Goal: Obtain resource: Obtain resource

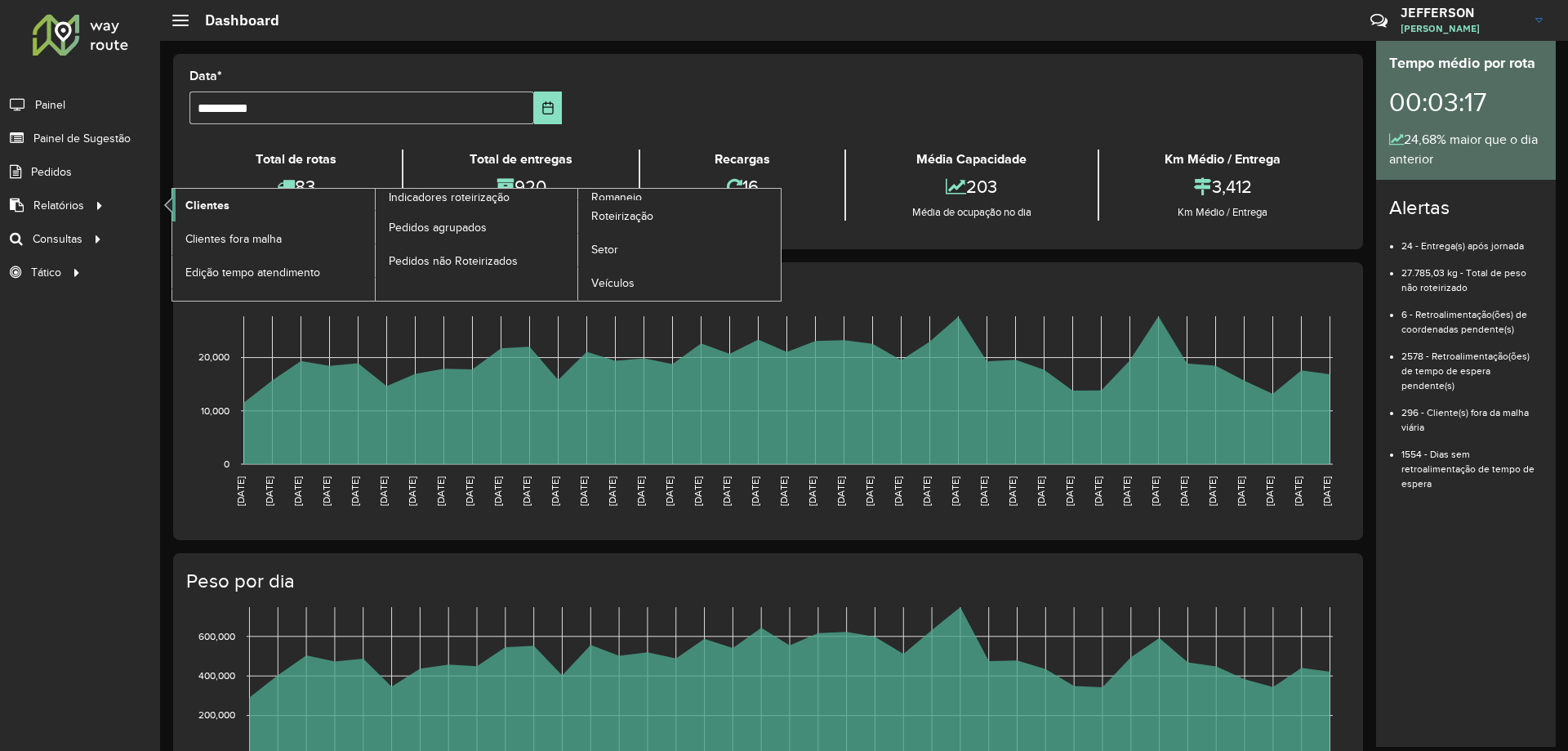
click at [193, 200] on span "Clientes" at bounding box center [207, 205] width 44 height 18
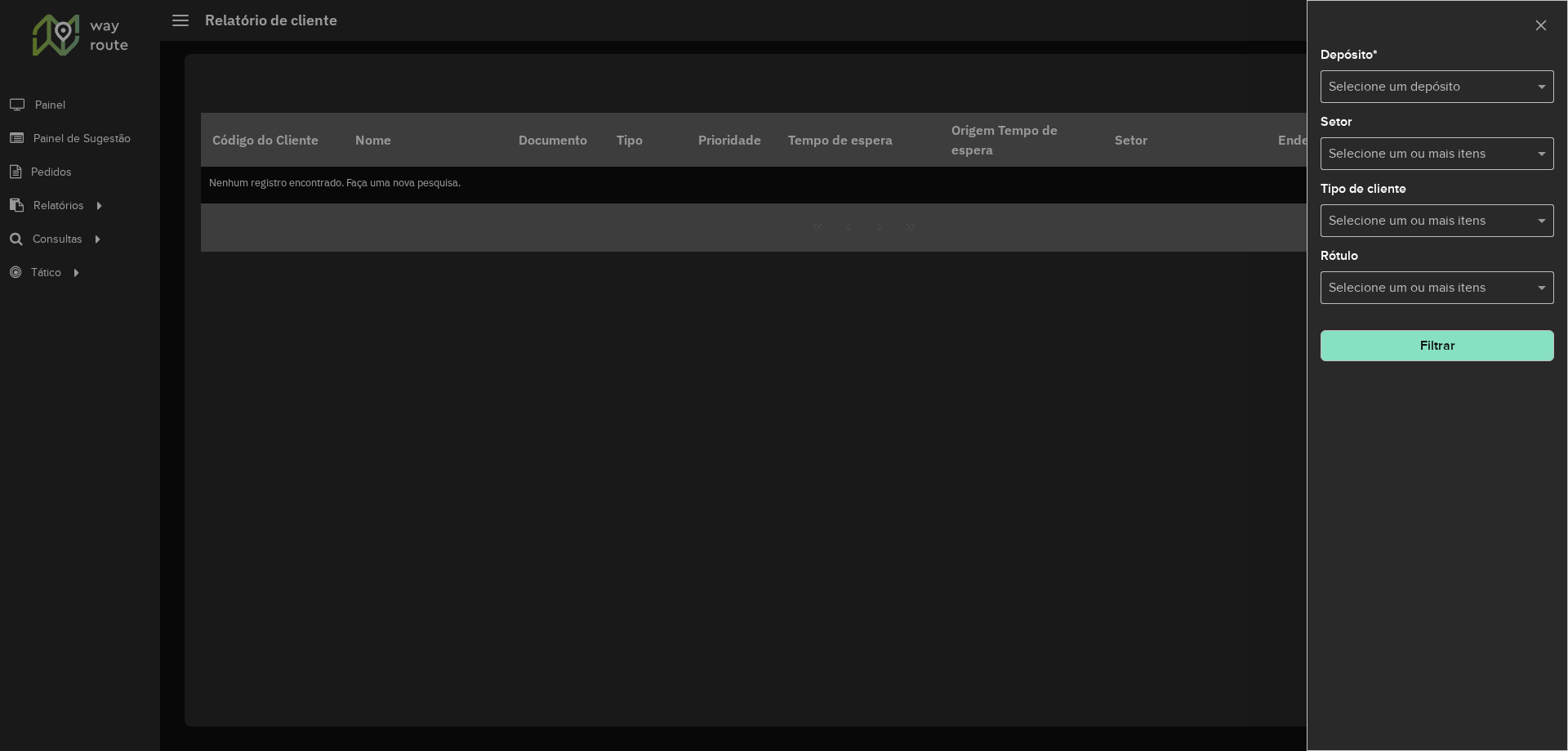
click at [1385, 86] on input "text" at bounding box center [1421, 87] width 185 height 19
click at [1368, 130] on span "CDD Jacarepaguá" at bounding box center [1379, 133] width 103 height 14
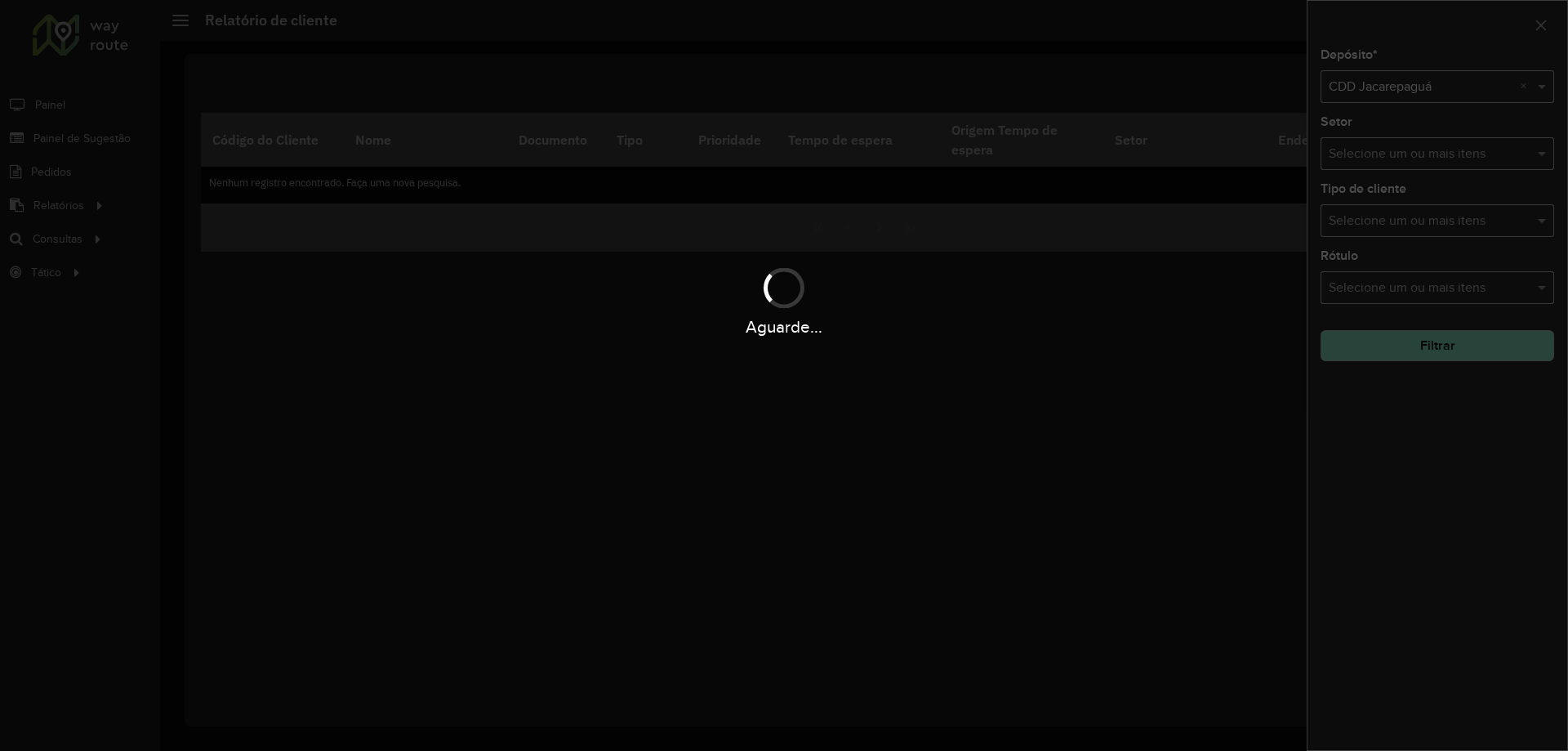
click at [1371, 146] on div "Aguarde..." at bounding box center [784, 376] width 1568 height 751
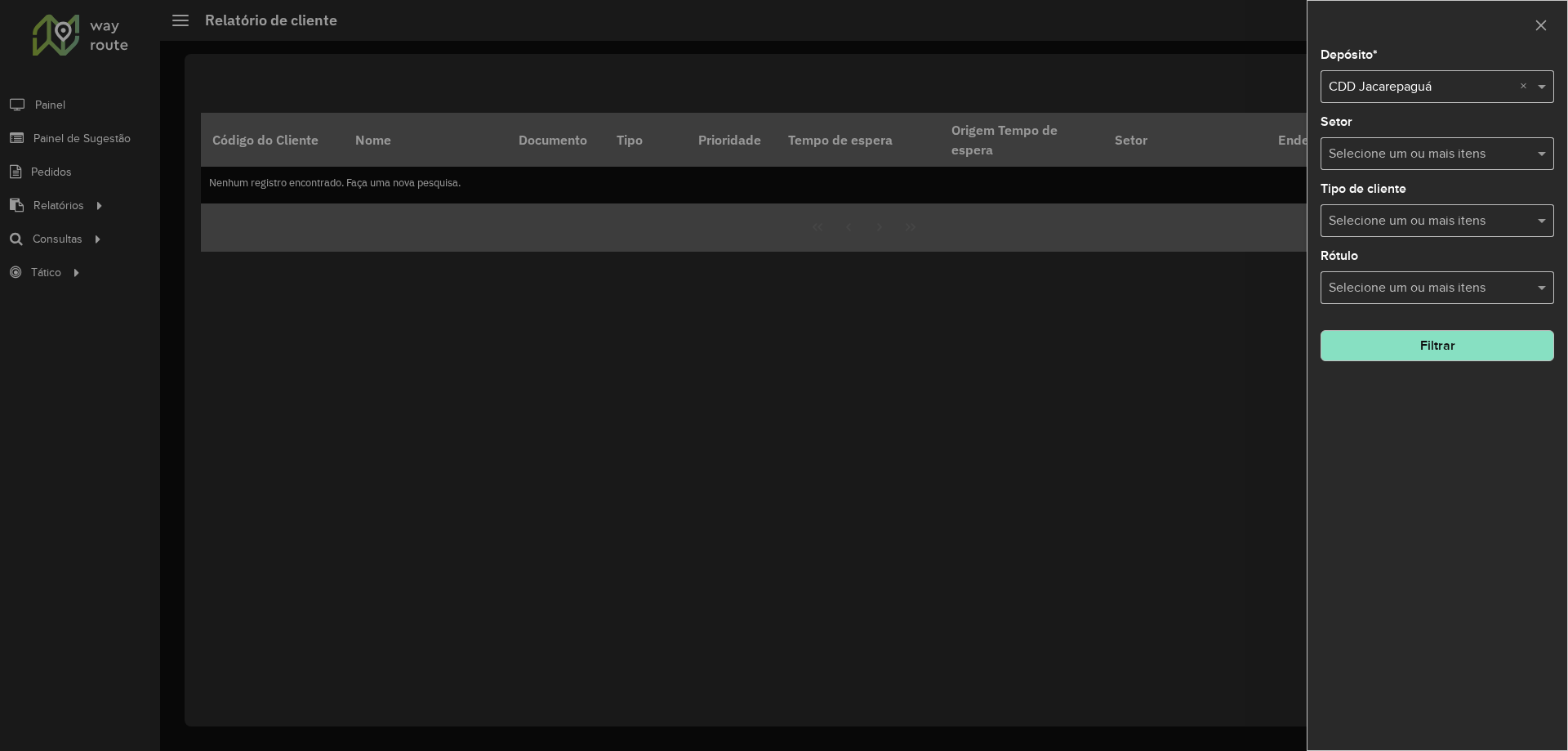
click at [1368, 159] on input "text" at bounding box center [1429, 154] width 209 height 19
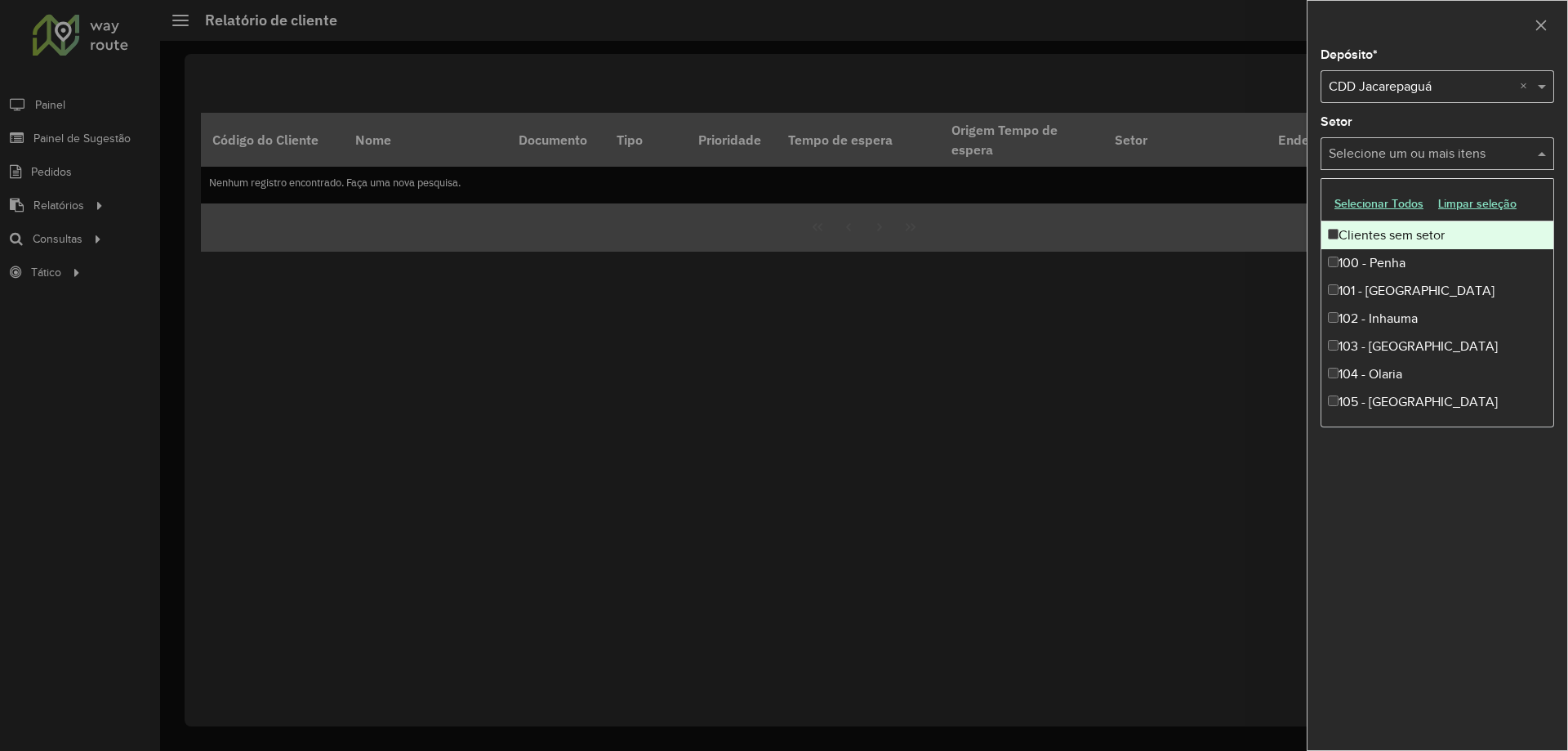
click at [1370, 161] on input "text" at bounding box center [1429, 154] width 209 height 19
click at [1567, 156] on div "Depósito * Selecione um depósito × CDD Jacarepaguá × Setor Selecione um ou mais…" at bounding box center [1438, 376] width 262 height 751
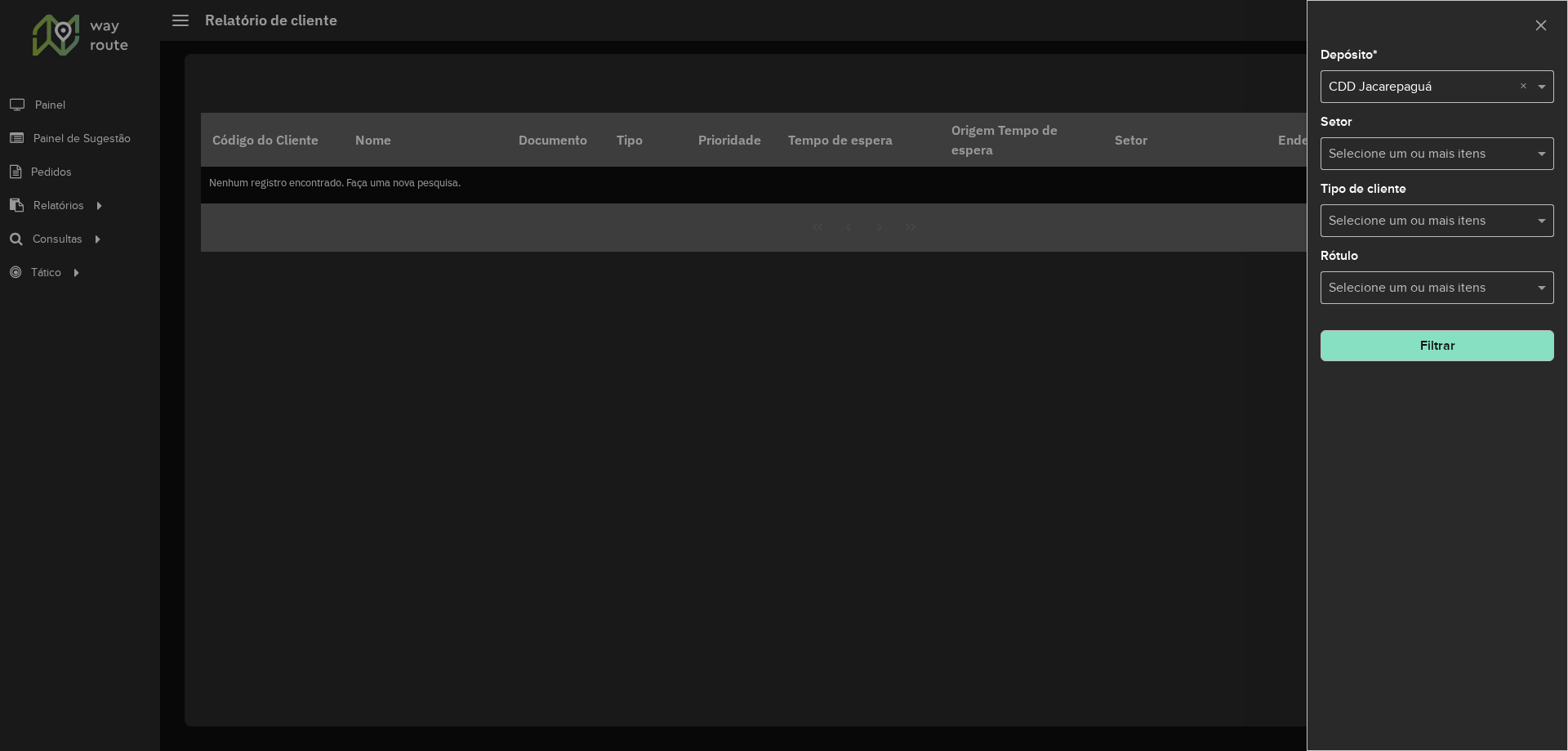
click at [1433, 354] on button "Filtrar" at bounding box center [1437, 345] width 233 height 31
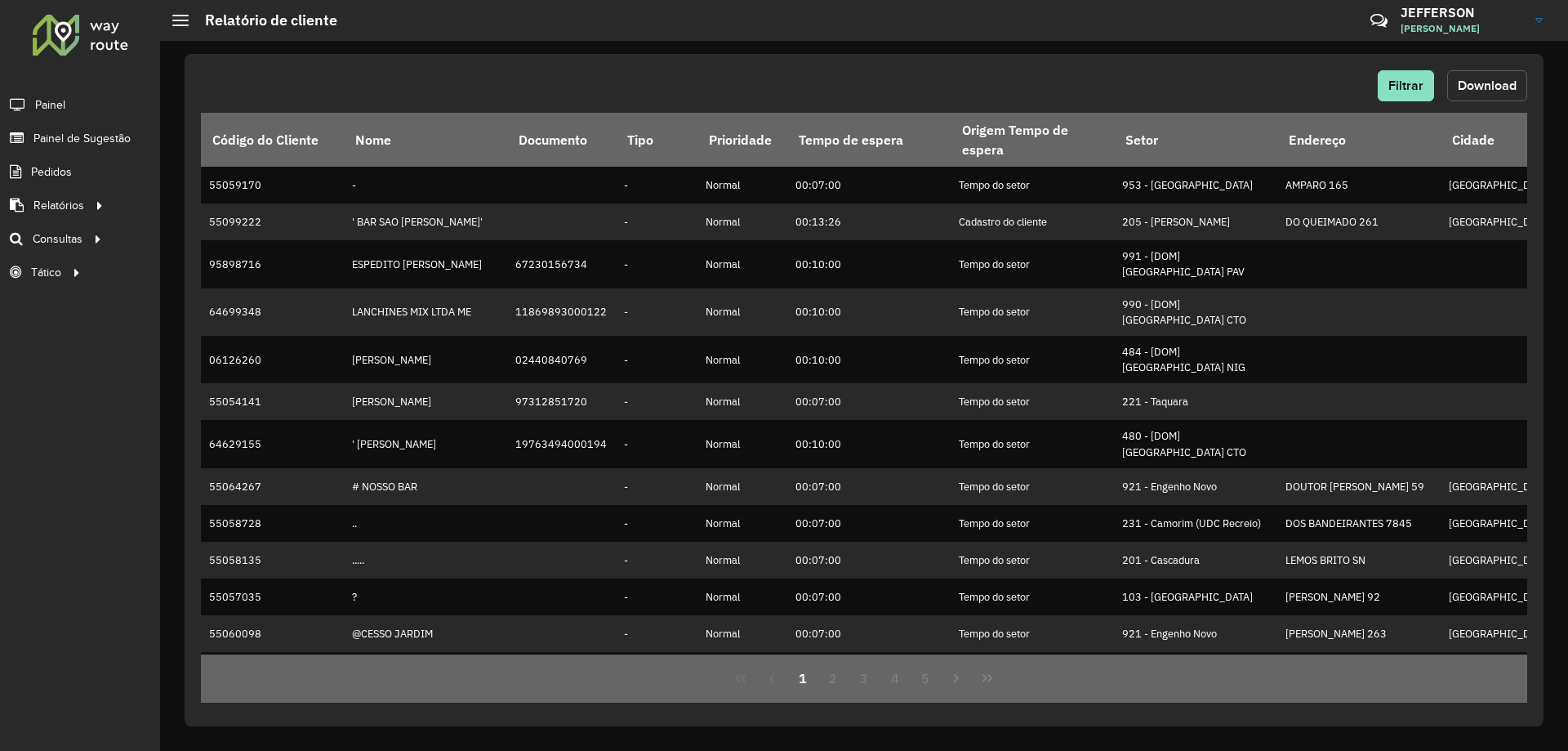
click at [1463, 83] on span "Download" at bounding box center [1488, 85] width 59 height 14
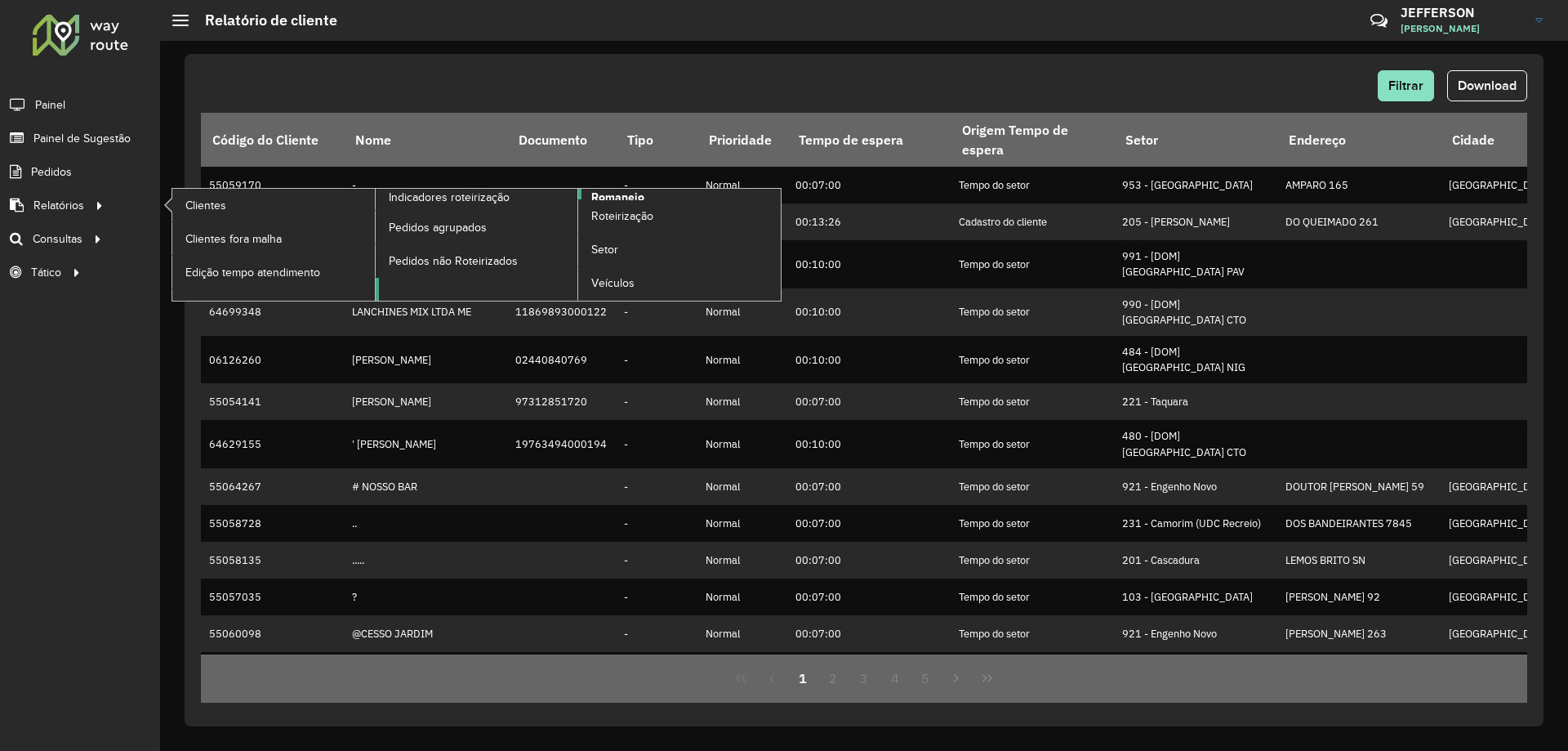
click at [631, 197] on span "Romaneio" at bounding box center [617, 197] width 53 height 18
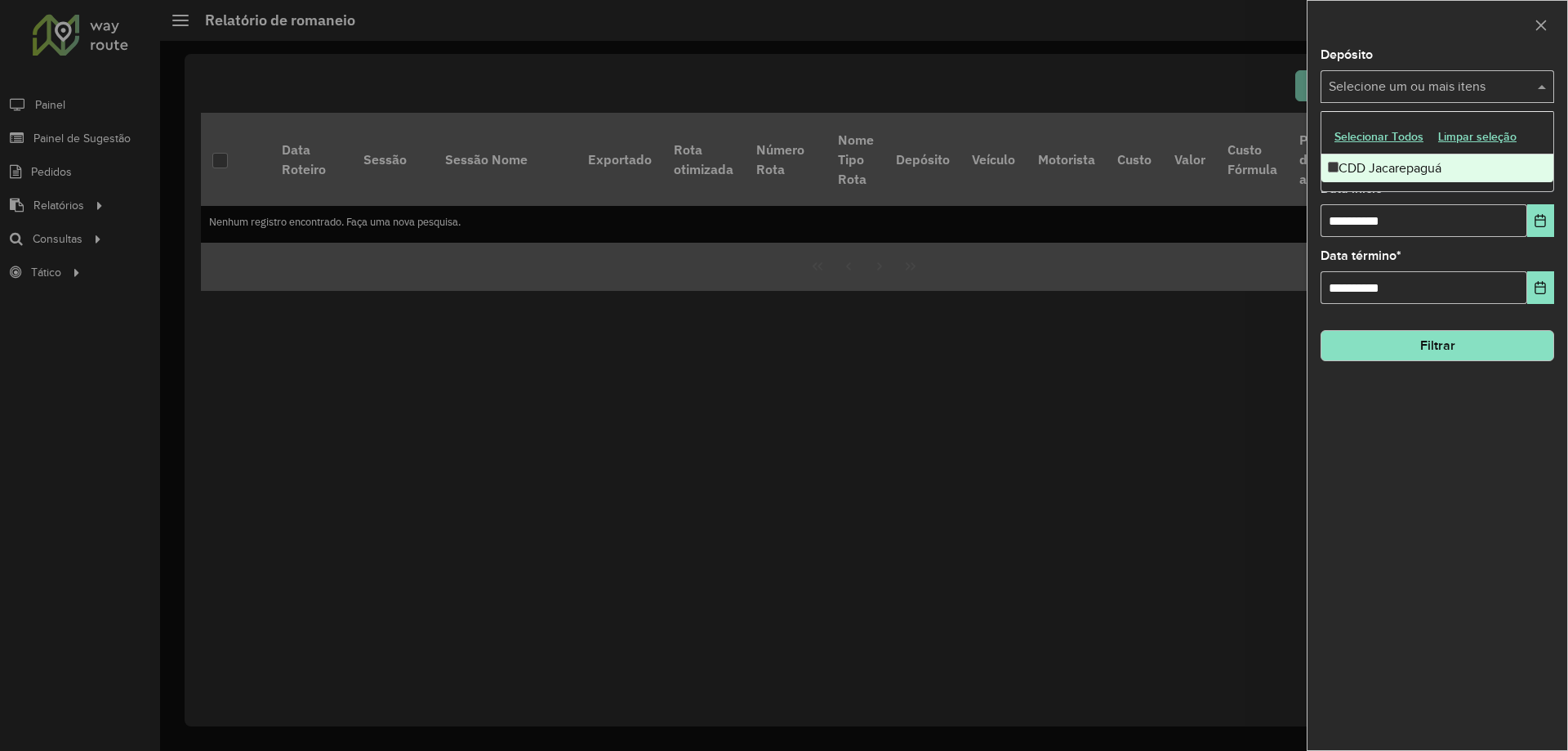
click at [1477, 82] on input "text" at bounding box center [1429, 87] width 209 height 19
click at [1546, 285] on icon "Choose Date" at bounding box center [1540, 288] width 11 height 13
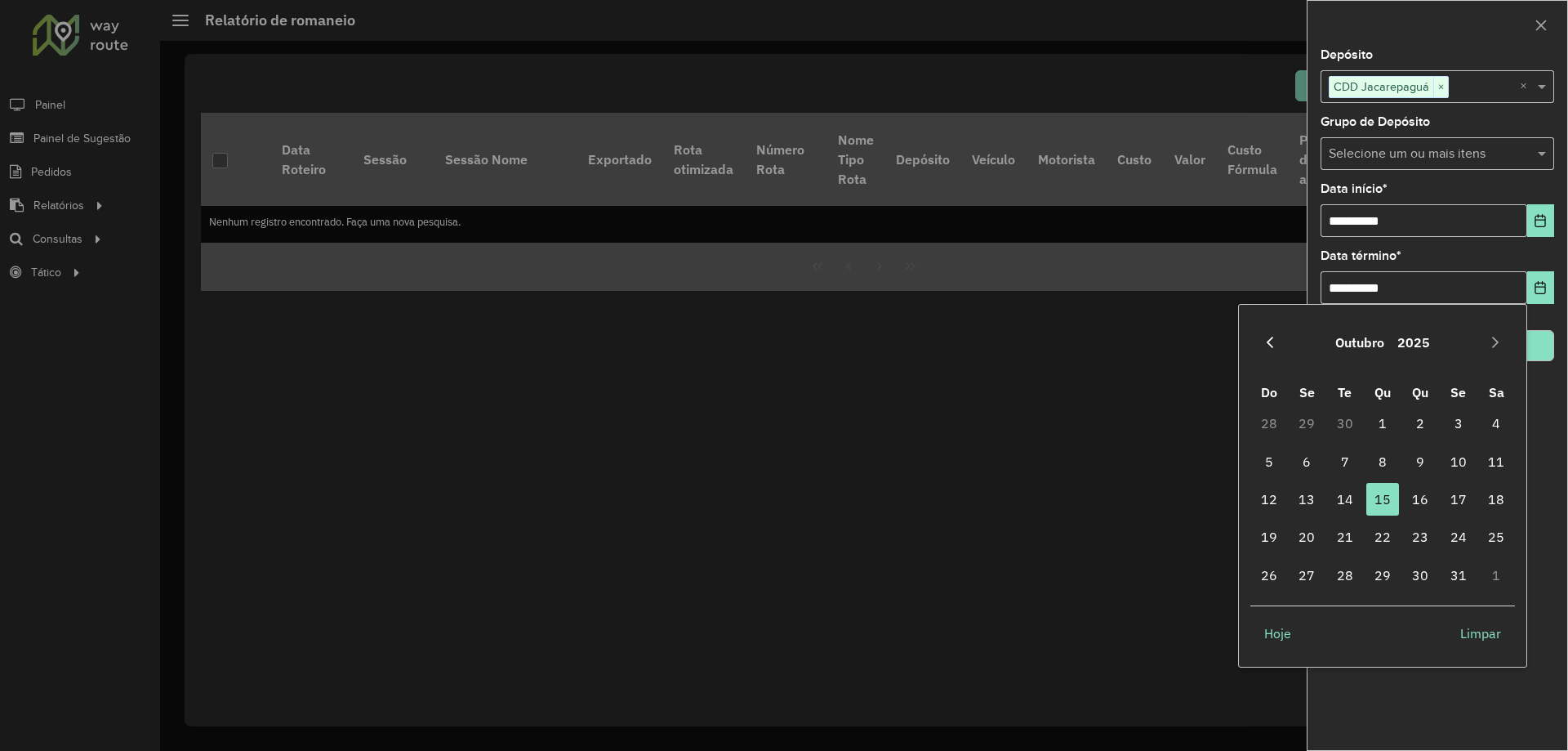
click at [1259, 340] on button "Previous Month" at bounding box center [1269, 342] width 26 height 26
click at [1340, 576] on span "30" at bounding box center [1345, 575] width 33 height 33
type input "**********"
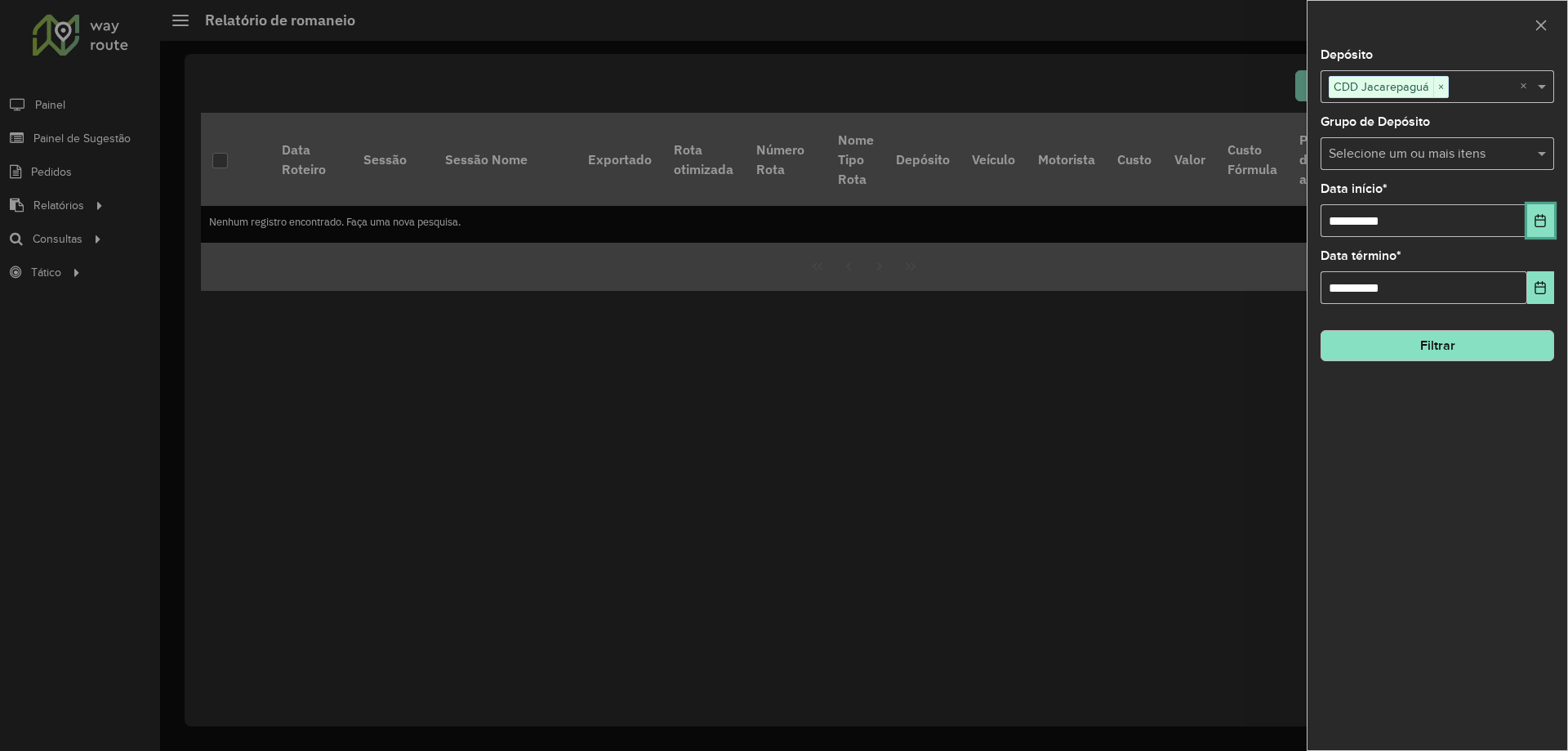
click at [1544, 224] on icon "Choose Date" at bounding box center [1540, 221] width 13 height 13
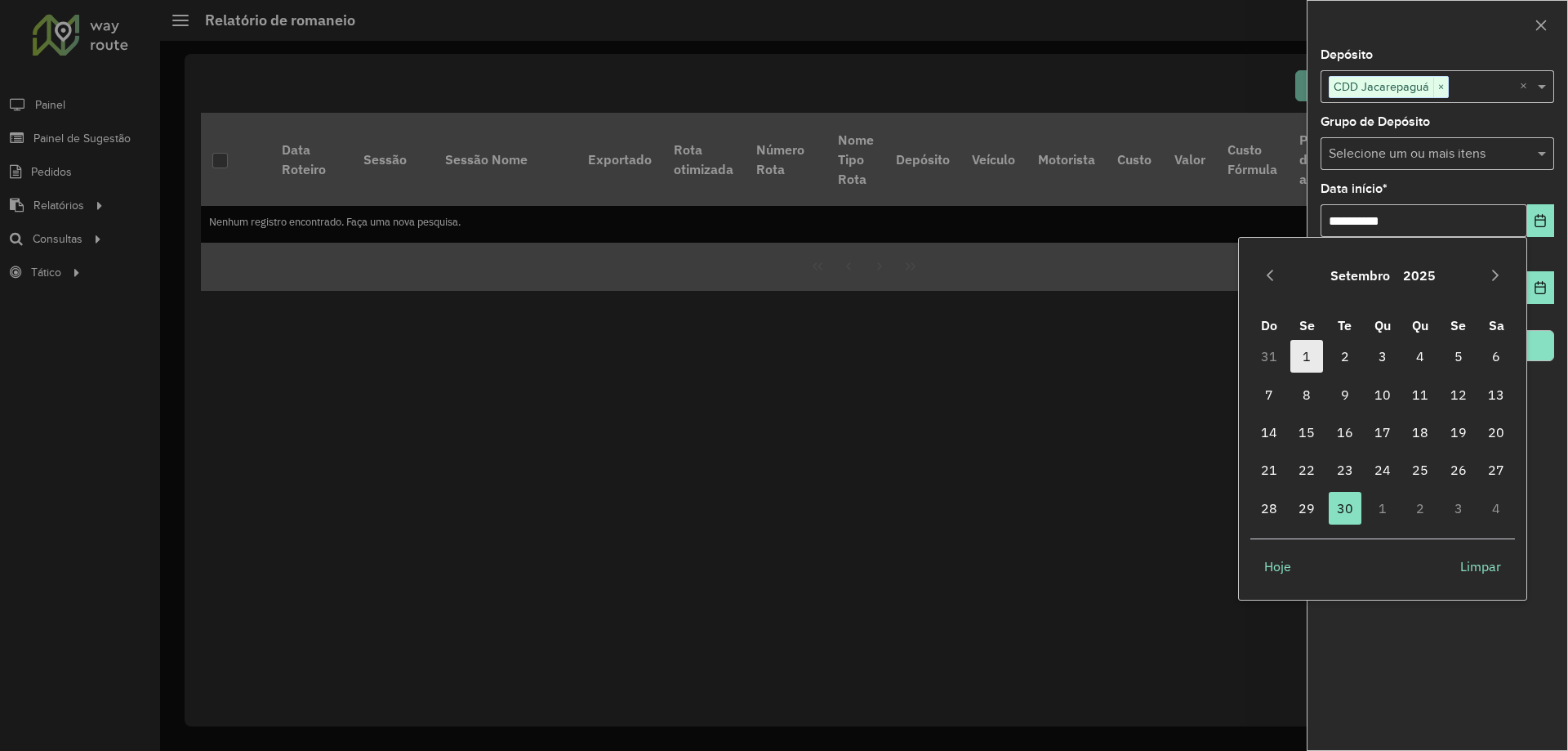
click at [1302, 356] on span "1" at bounding box center [1306, 355] width 33 height 33
type input "**********"
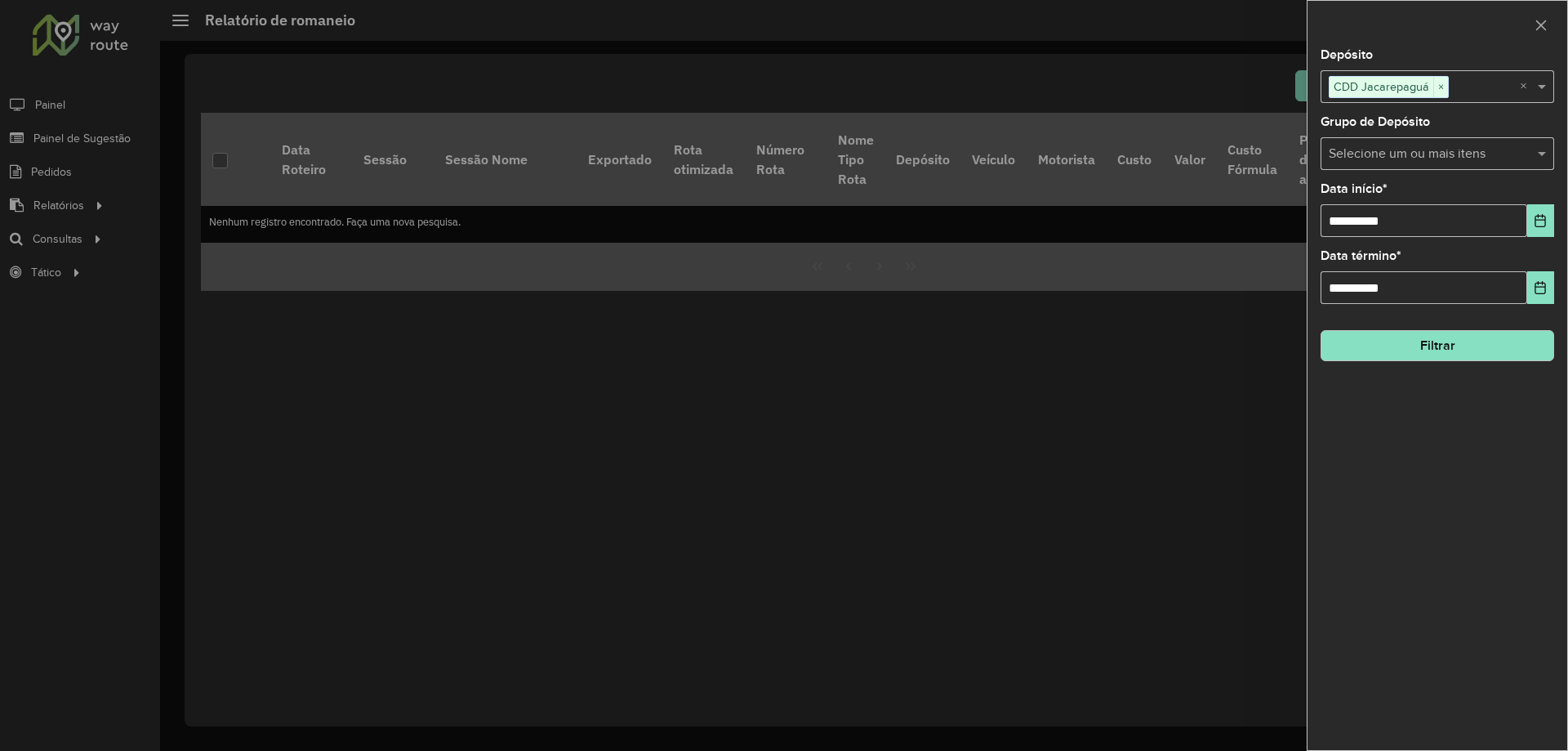
click at [1386, 151] on input "text" at bounding box center [1429, 154] width 209 height 19
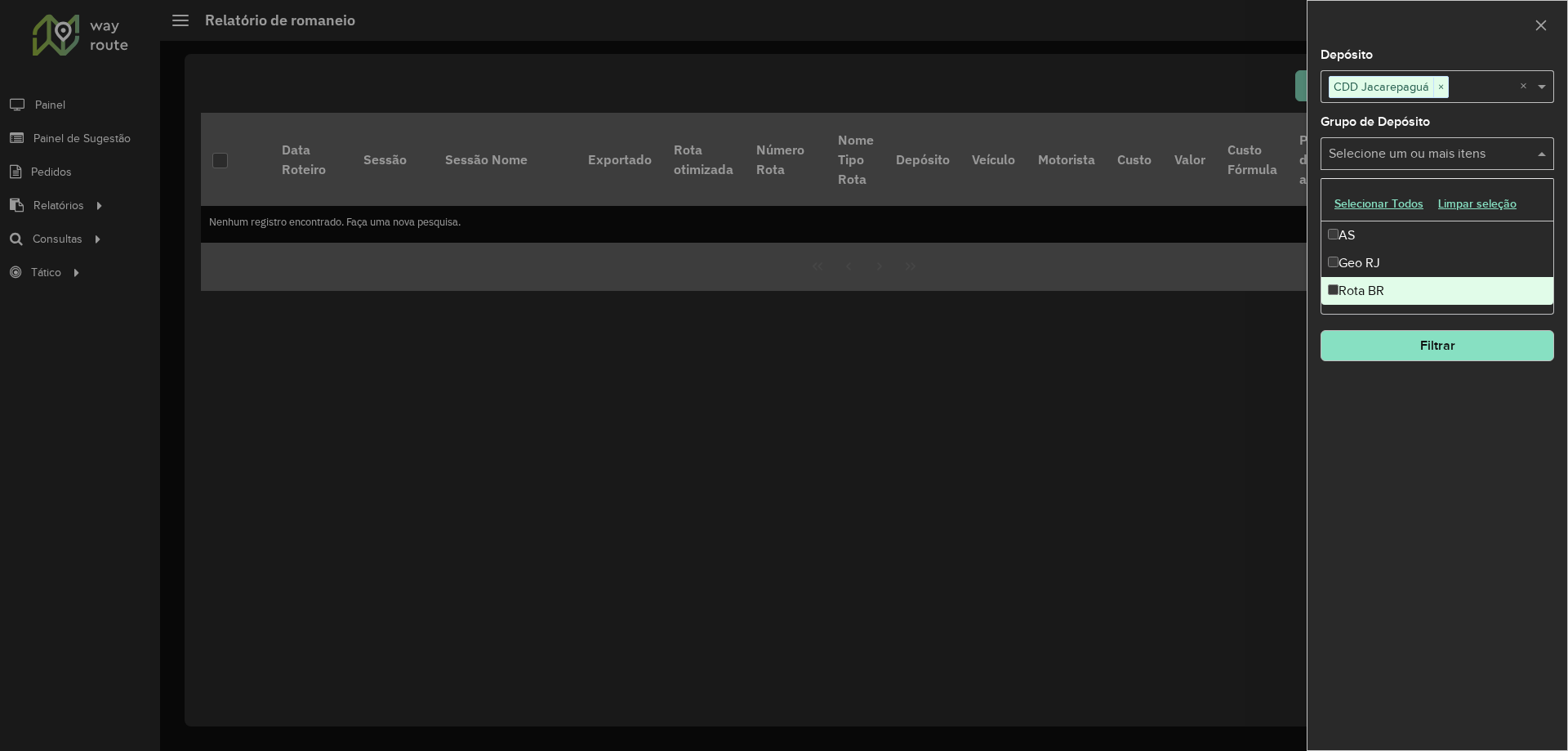
click at [1361, 290] on div "Rota BR" at bounding box center [1437, 290] width 232 height 28
click at [1412, 404] on div "**********" at bounding box center [1438, 400] width 260 height 701
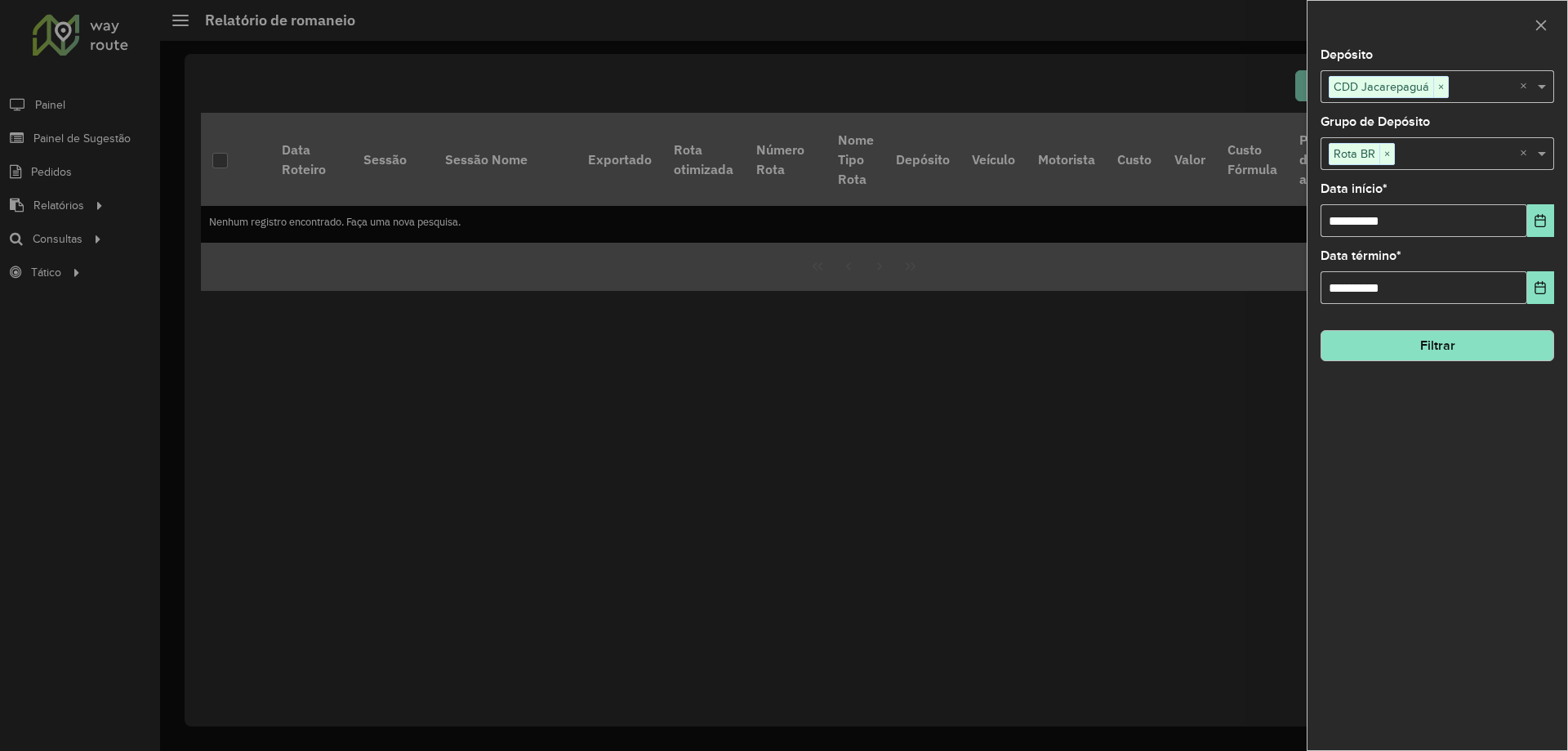
click at [1417, 350] on button "Filtrar" at bounding box center [1437, 345] width 233 height 31
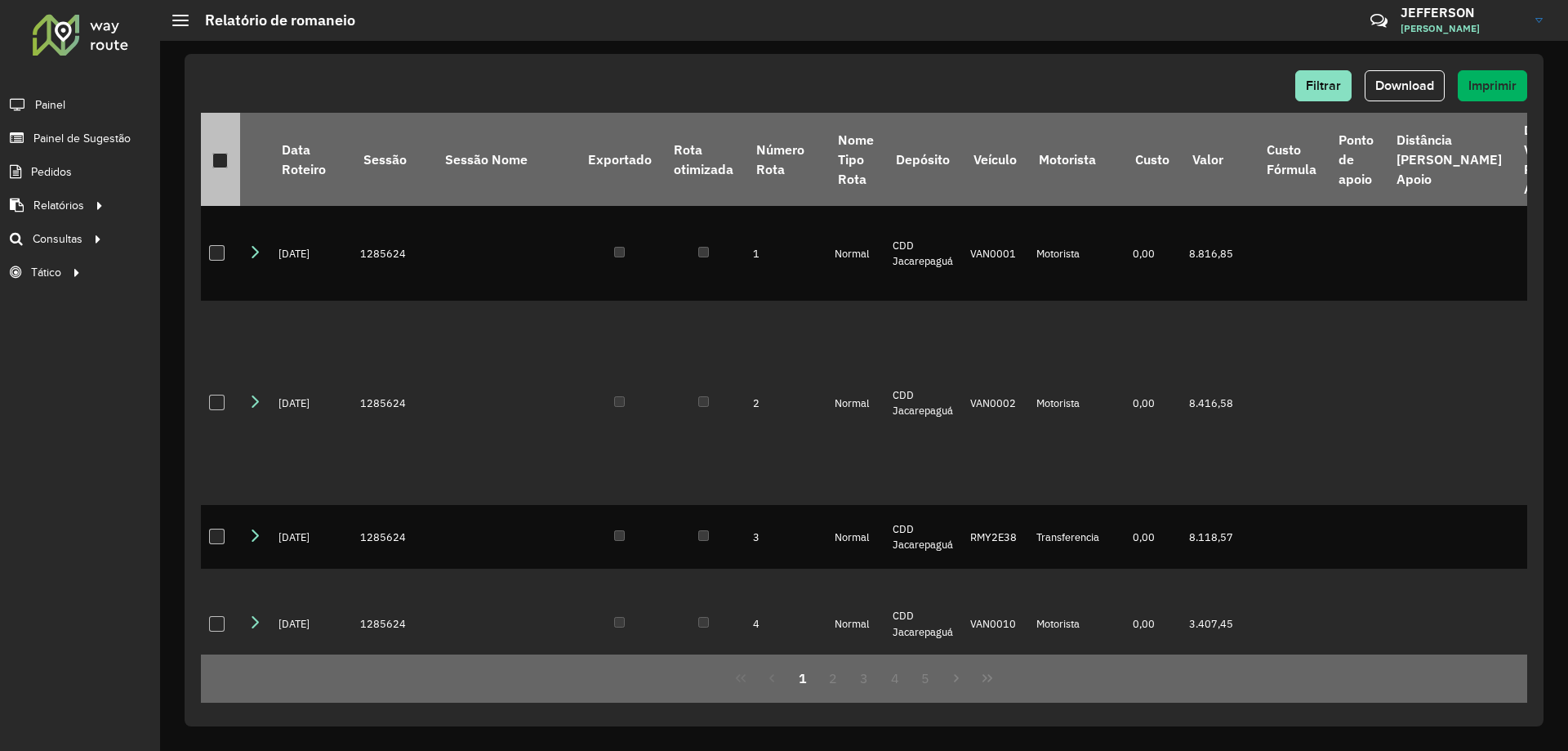
click at [212, 162] on div at bounding box center [220, 161] width 16 height 16
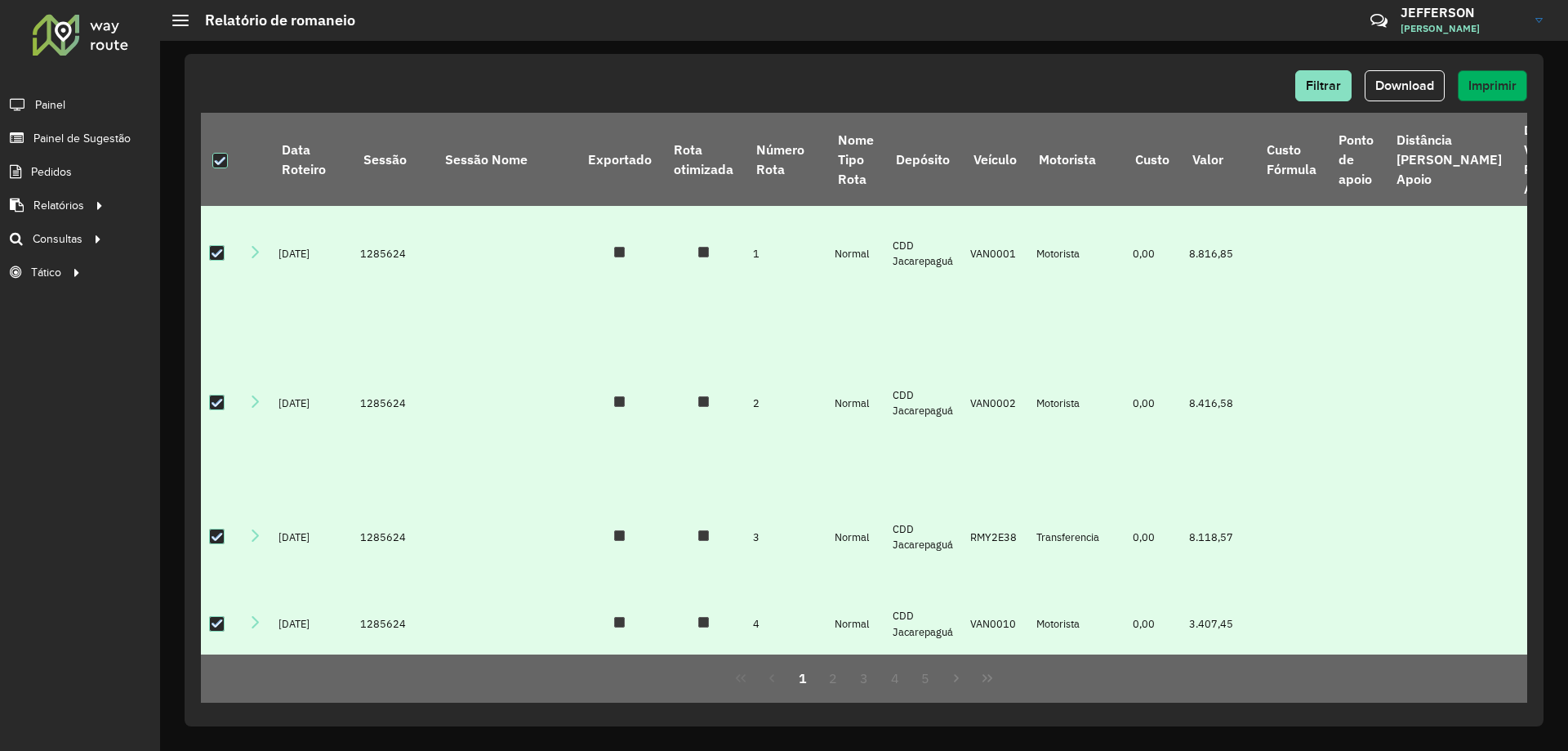
click at [1507, 84] on span "Imprimir" at bounding box center [1493, 85] width 49 height 14
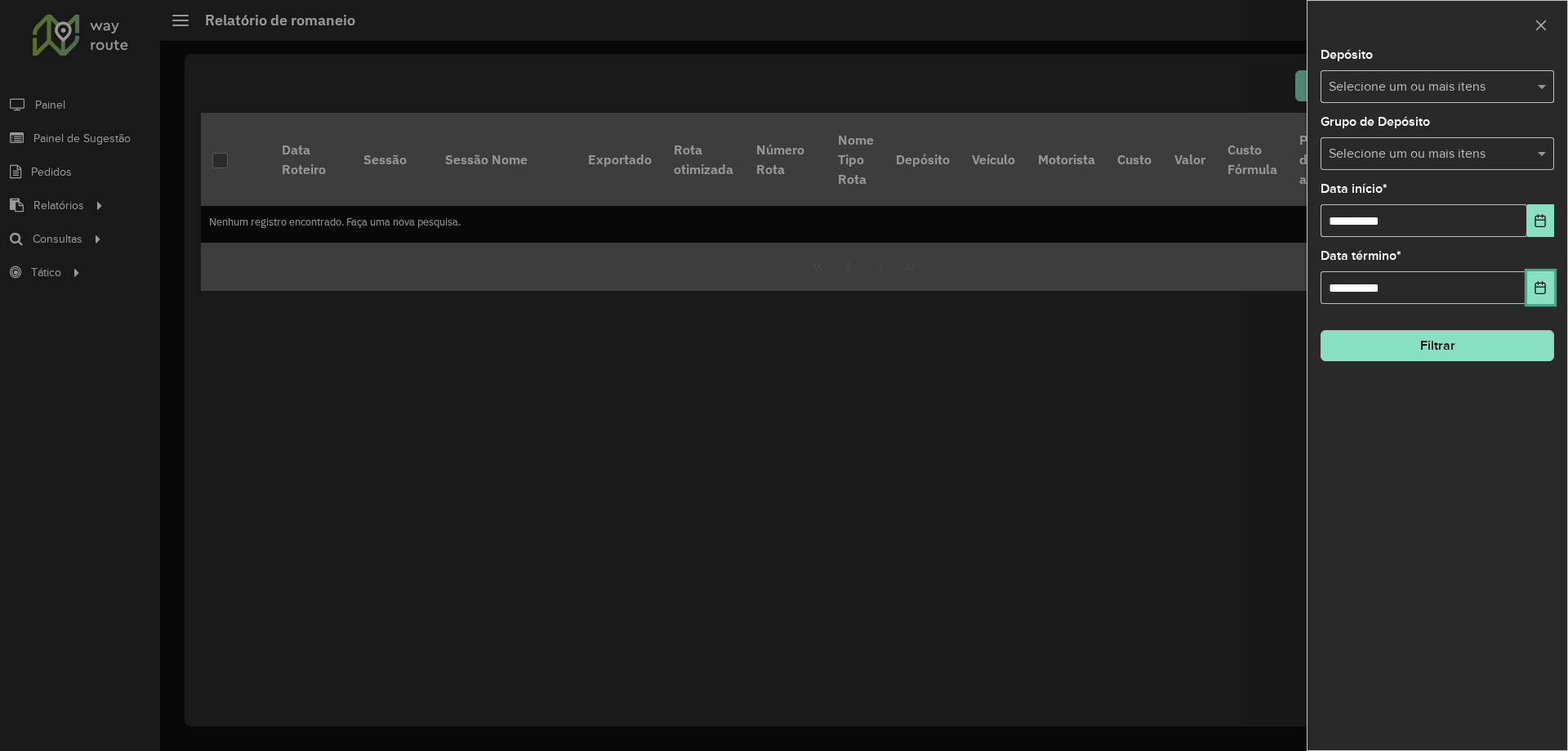
click at [1541, 286] on icon "Choose Date" at bounding box center [1540, 288] width 13 height 13
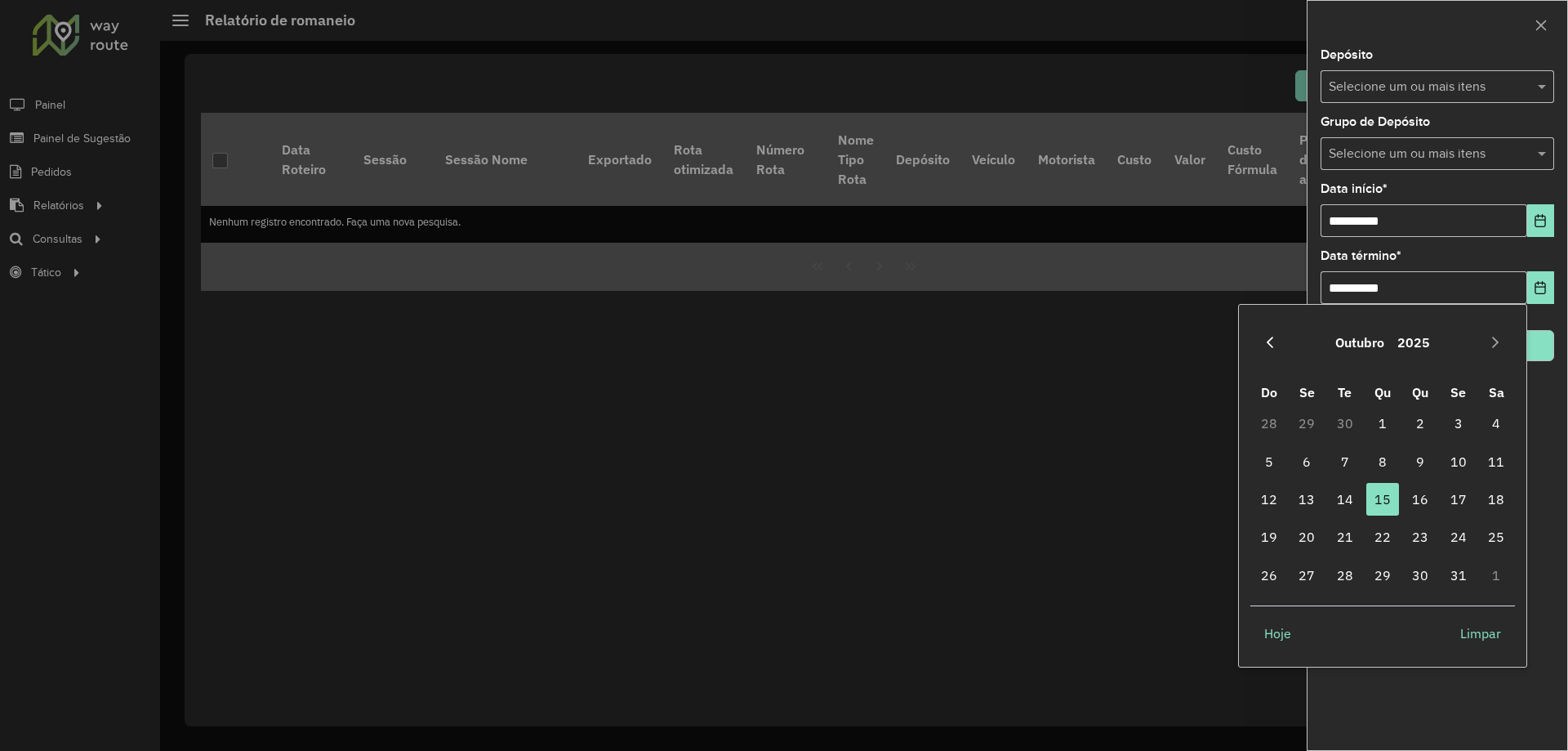
click at [1259, 336] on button "Previous Month" at bounding box center [1269, 342] width 26 height 26
click at [1343, 569] on span "30" at bounding box center [1345, 575] width 33 height 33
type input "**********"
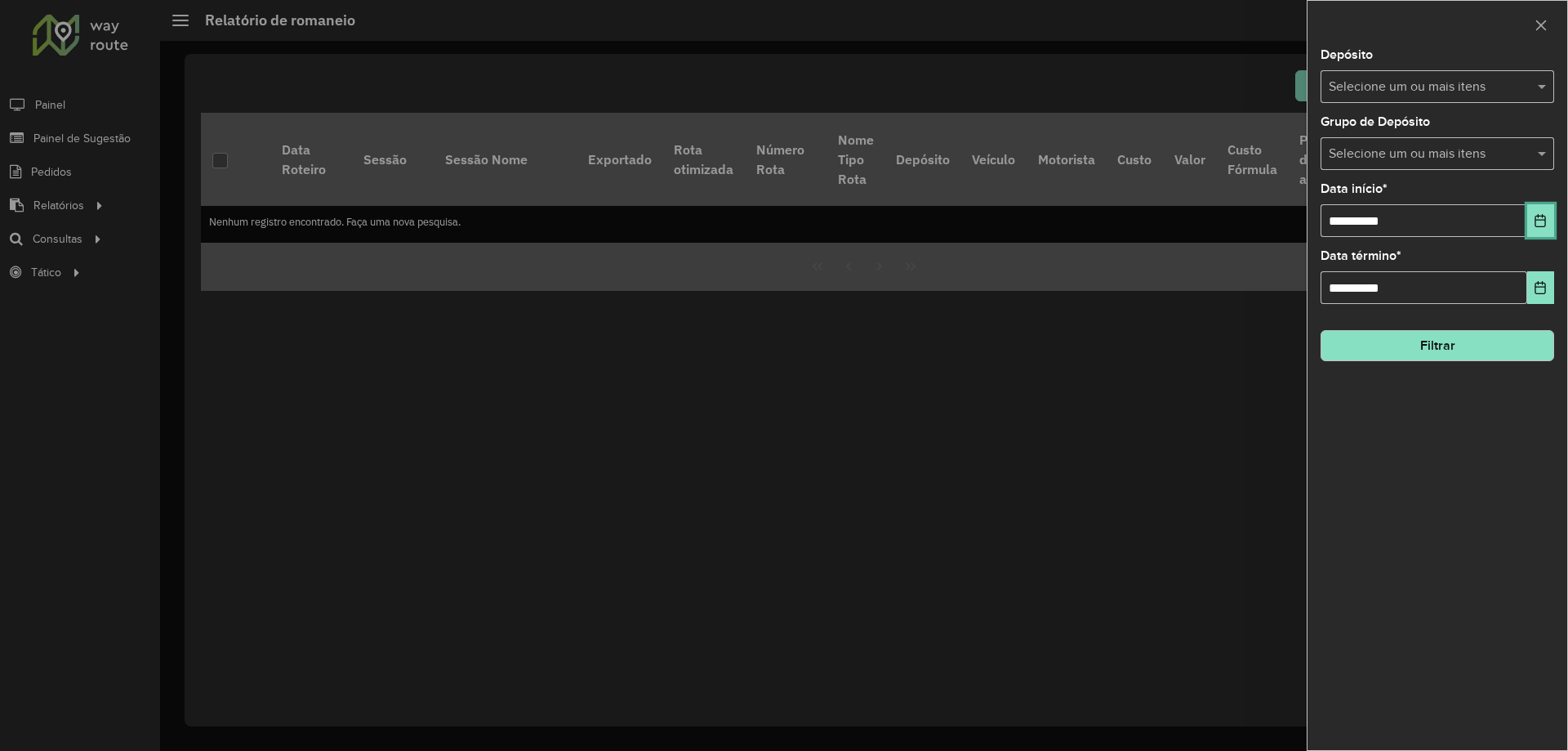
click at [1530, 227] on button "Choose Date" at bounding box center [1541, 220] width 27 height 33
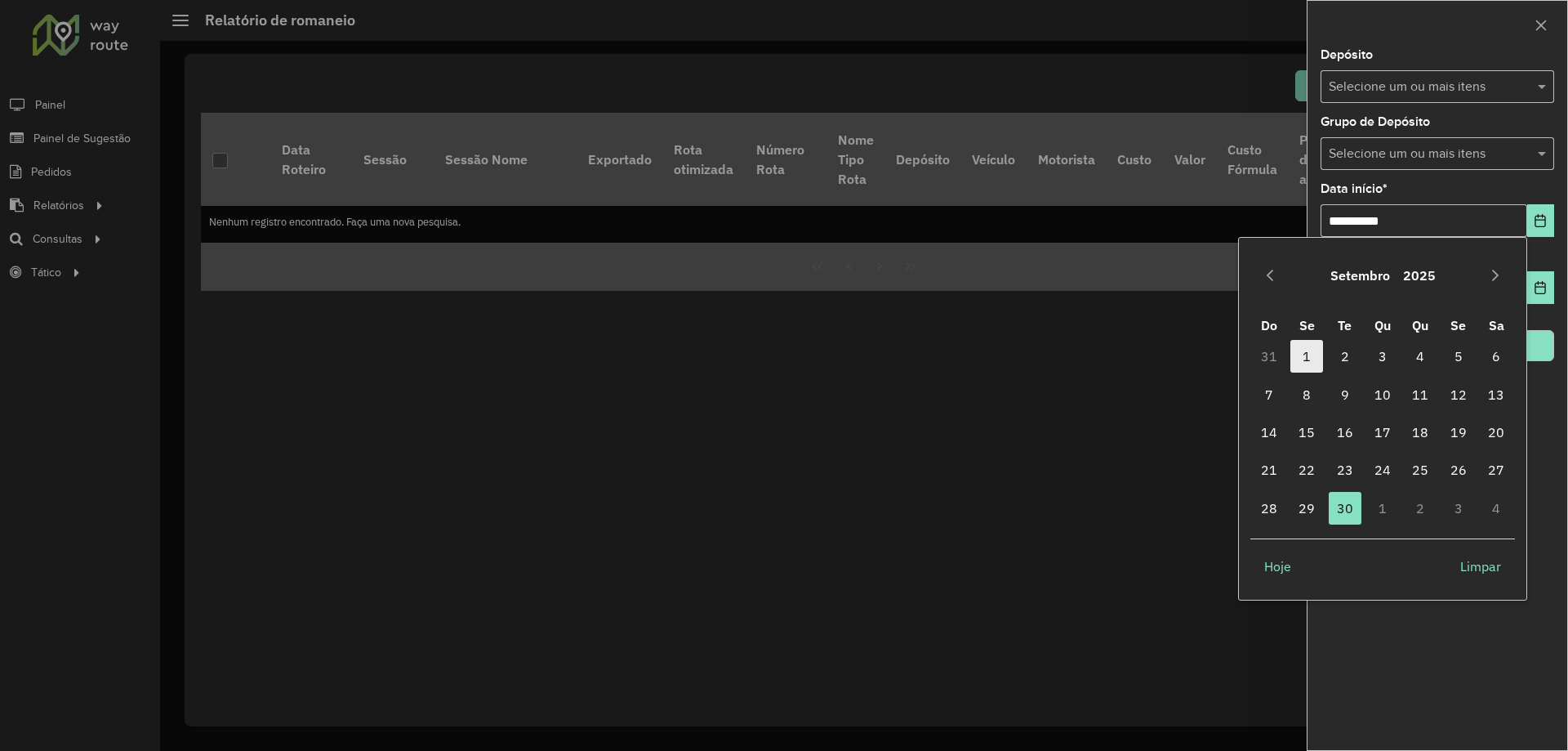
click at [1310, 365] on span "1" at bounding box center [1306, 355] width 33 height 33
type input "**********"
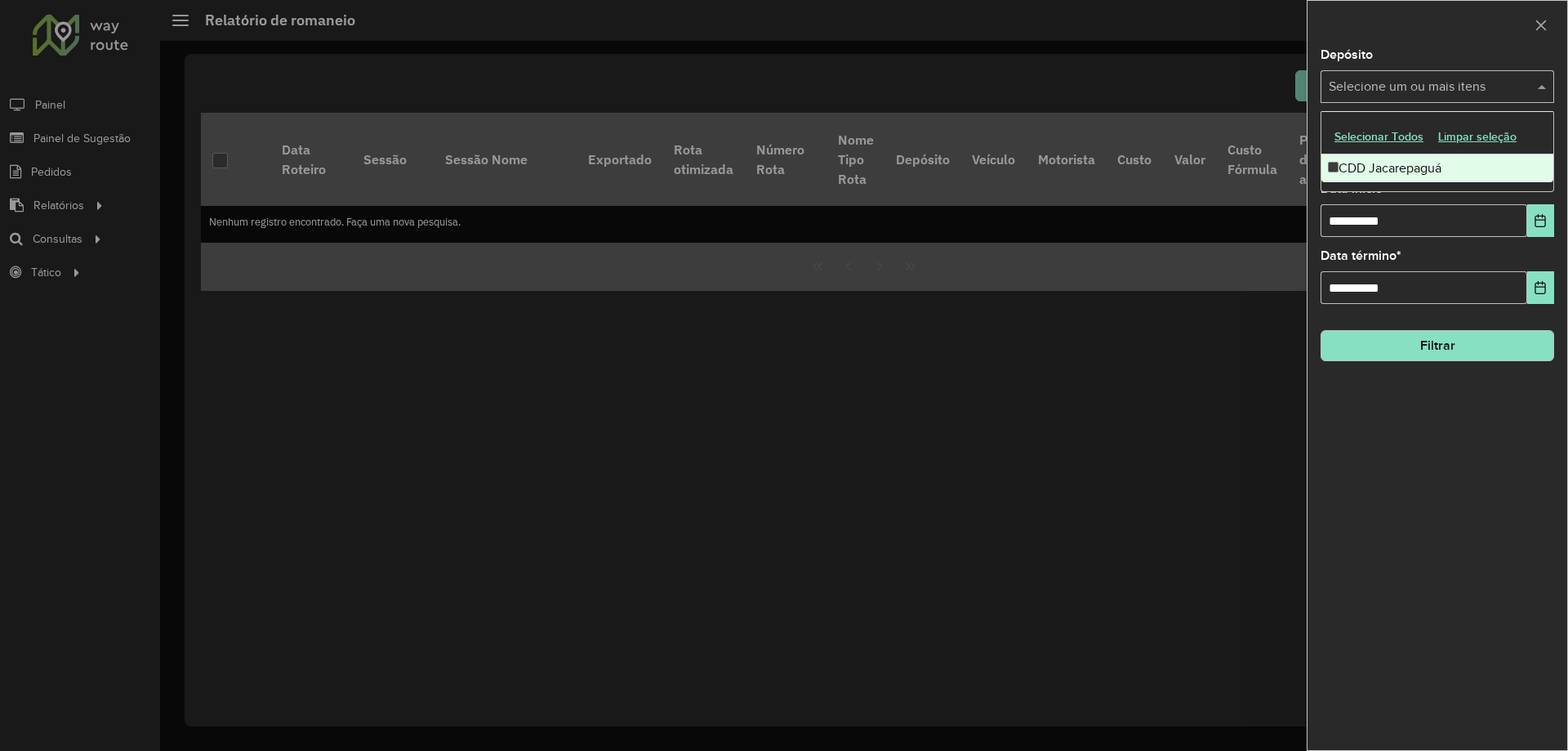
click at [1449, 93] on input "text" at bounding box center [1429, 87] width 209 height 19
click at [1366, 173] on div "CDD Jacarepaguá" at bounding box center [1437, 168] width 232 height 28
click at [1543, 88] on span at bounding box center [1544, 86] width 20 height 19
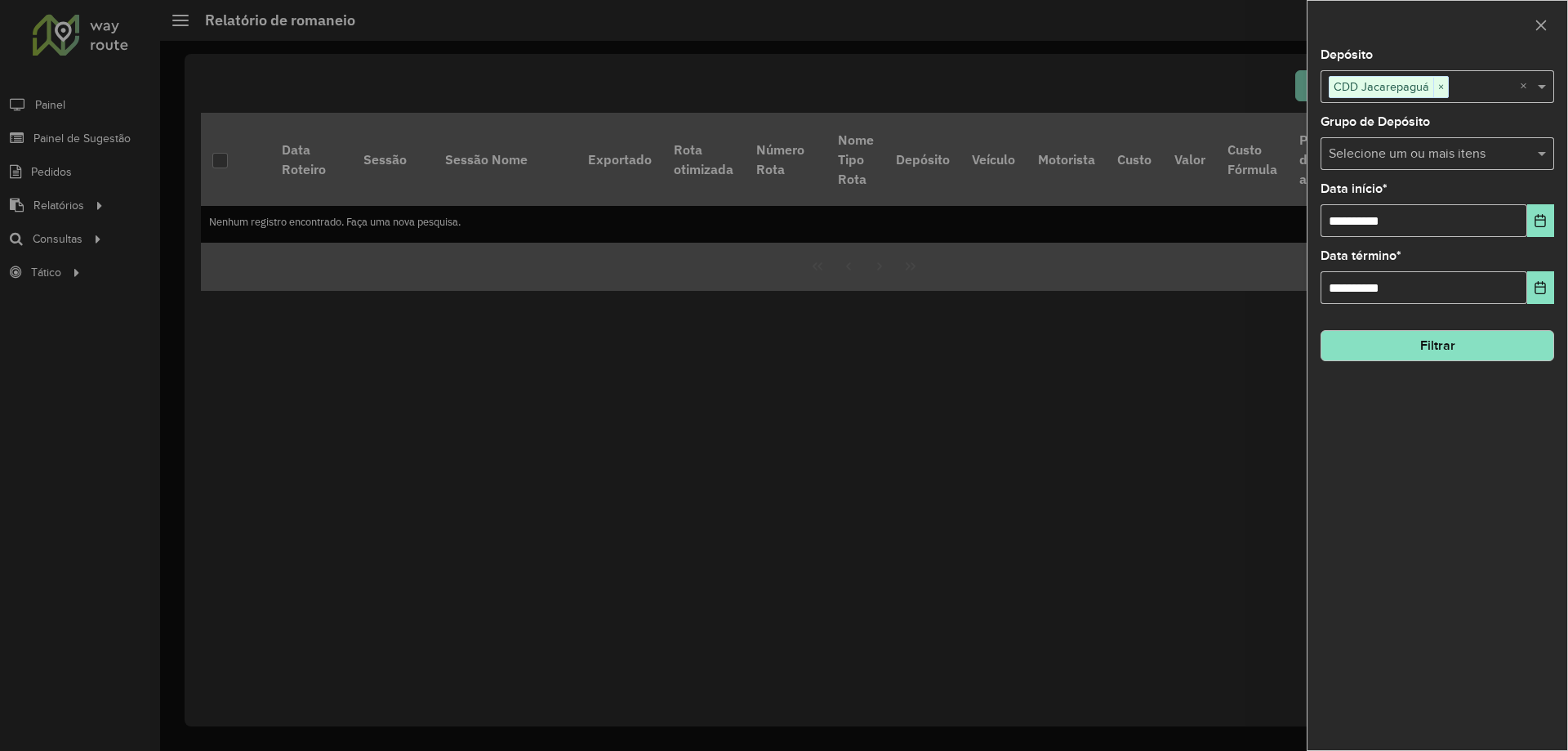
click at [1502, 150] on input "text" at bounding box center [1429, 154] width 209 height 19
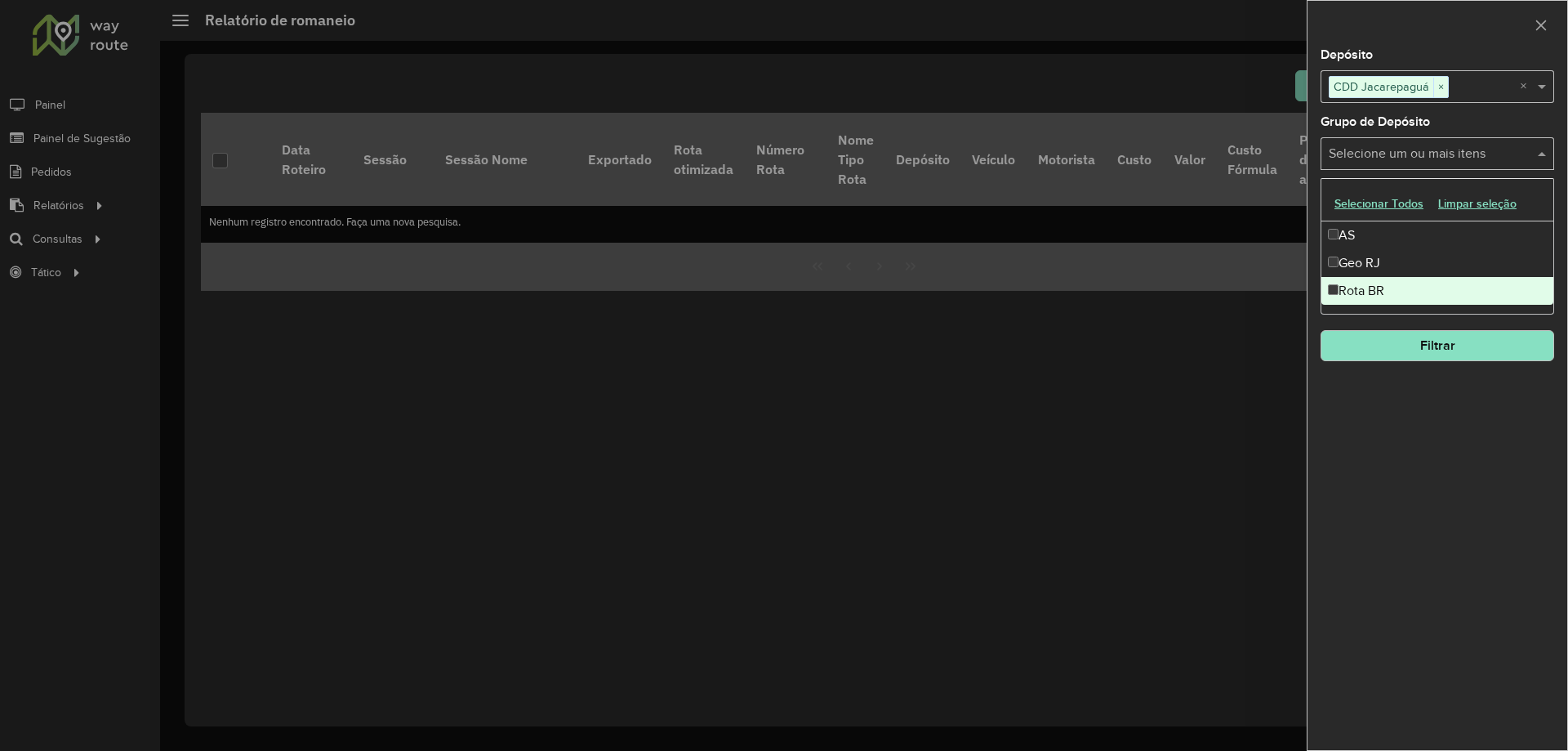
click at [1346, 287] on div "Rota BR" at bounding box center [1437, 290] width 232 height 28
click at [1364, 335] on button "Filtrar" at bounding box center [1437, 345] width 233 height 31
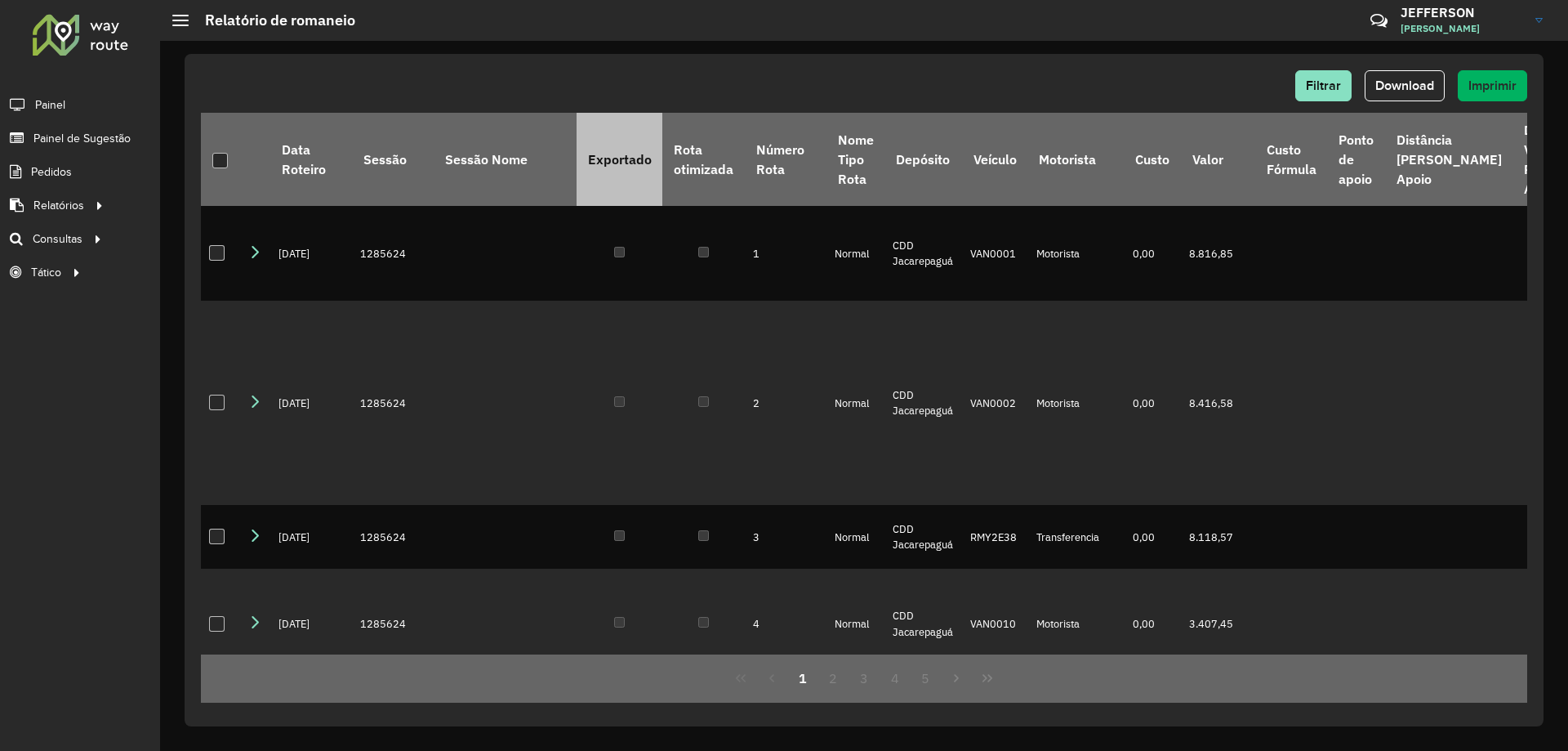
click at [221, 159] on div at bounding box center [220, 161] width 16 height 16
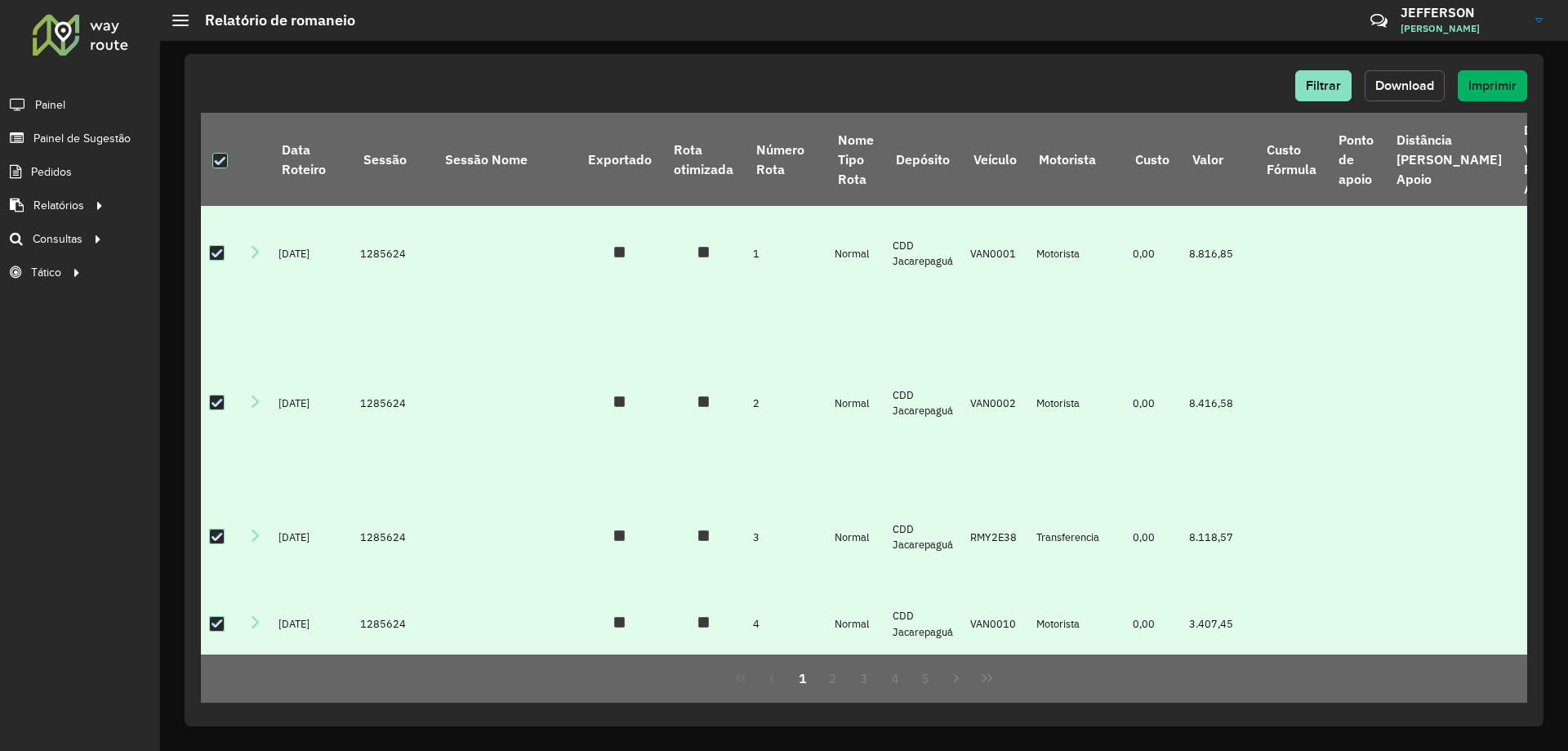
click at [1425, 85] on span "Download" at bounding box center [1405, 85] width 59 height 14
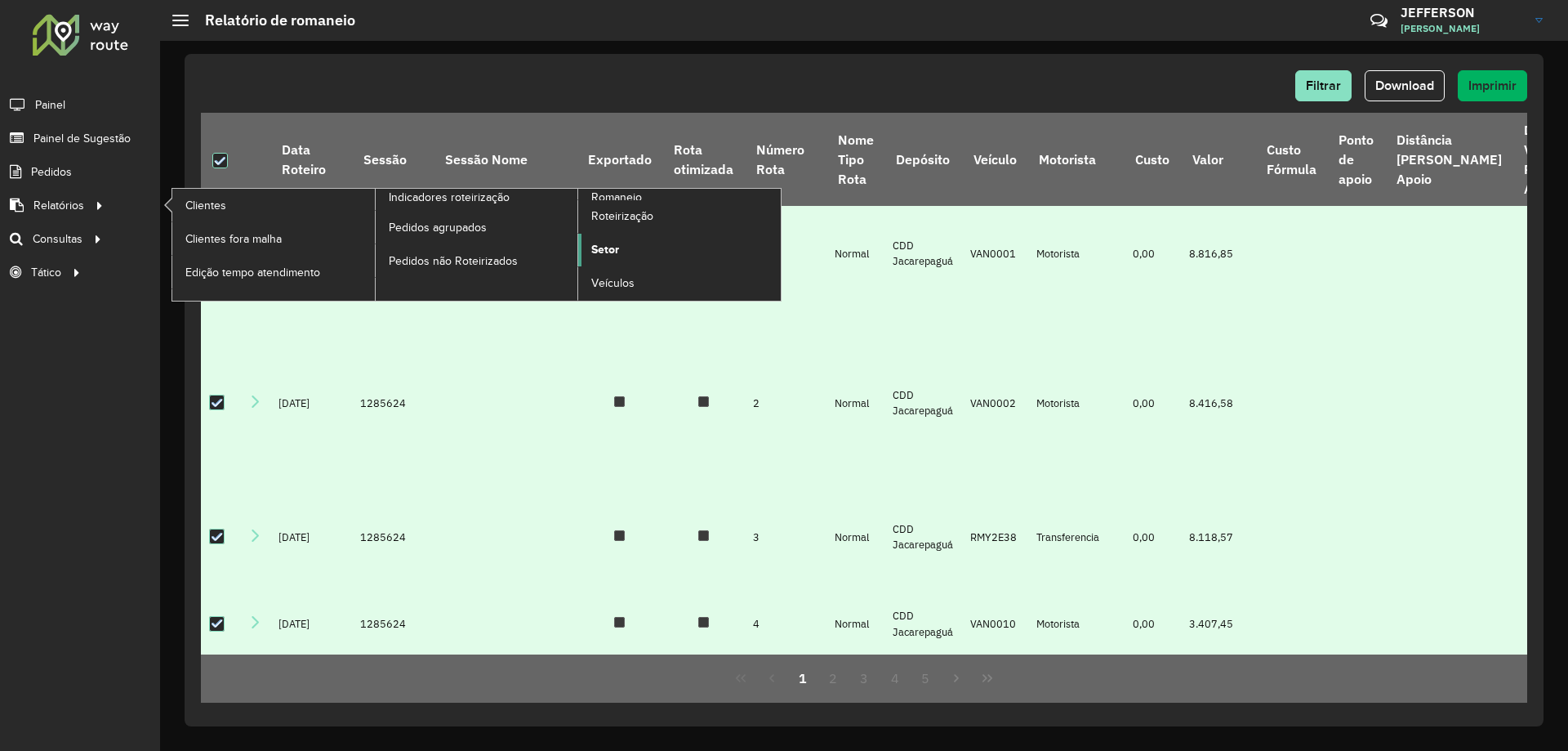
click at [631, 248] on link "Setor" at bounding box center [680, 249] width 202 height 33
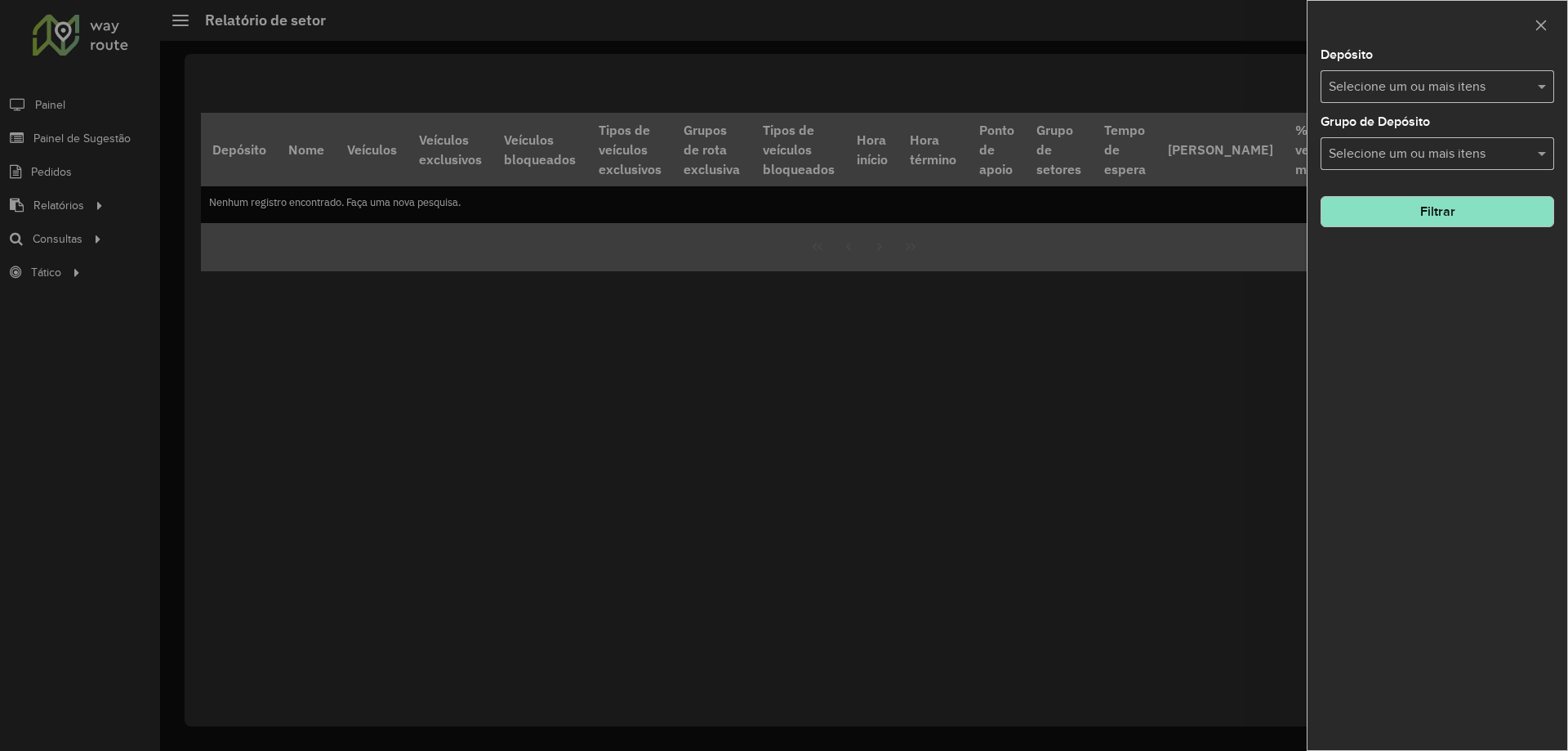
click at [1442, 69] on div "Depósito Selecione um ou mais itens" at bounding box center [1437, 76] width 233 height 54
click at [1429, 89] on input "text" at bounding box center [1429, 87] width 209 height 19
click at [1397, 158] on div "CDD Jacarepaguá" at bounding box center [1437, 168] width 232 height 28
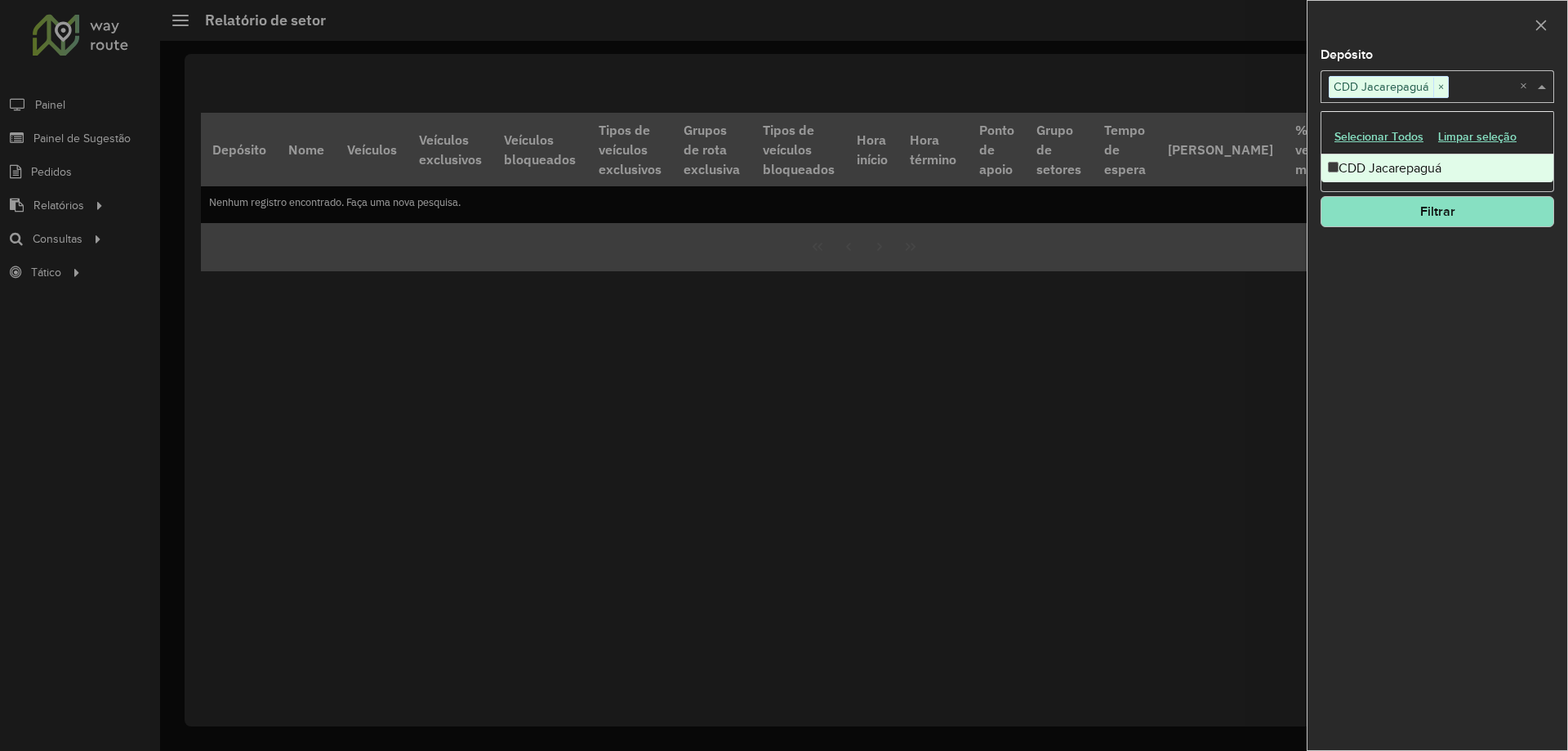
click at [1545, 89] on span at bounding box center [1544, 86] width 20 height 19
click at [1471, 151] on input "text" at bounding box center [1429, 154] width 209 height 19
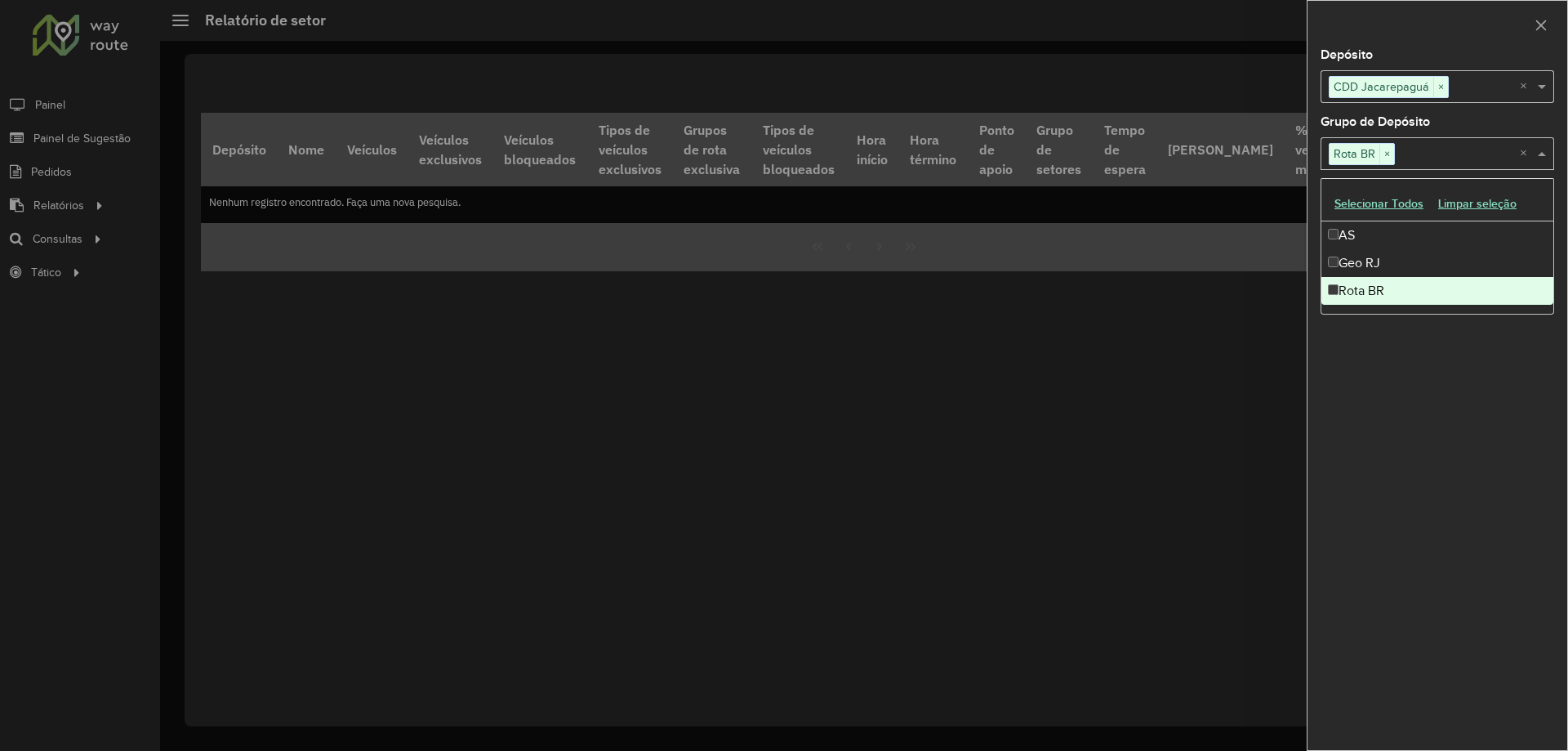
click at [1356, 349] on div "Depósito Selecione um ou mais itens CDD Jacarepaguá × × Grupo de Depósito Selec…" at bounding box center [1438, 400] width 260 height 701
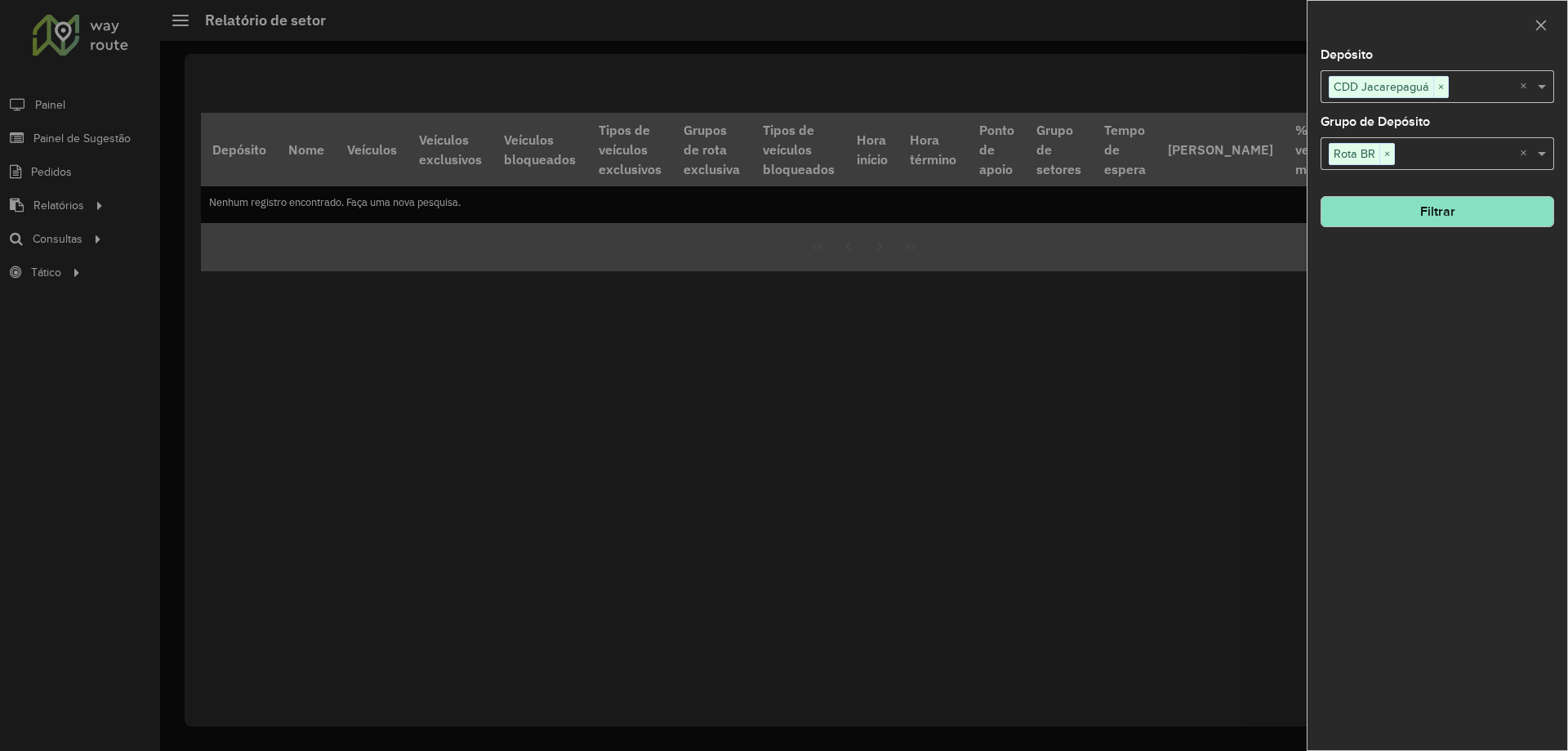
click at [1484, 212] on button "Filtrar" at bounding box center [1437, 211] width 233 height 31
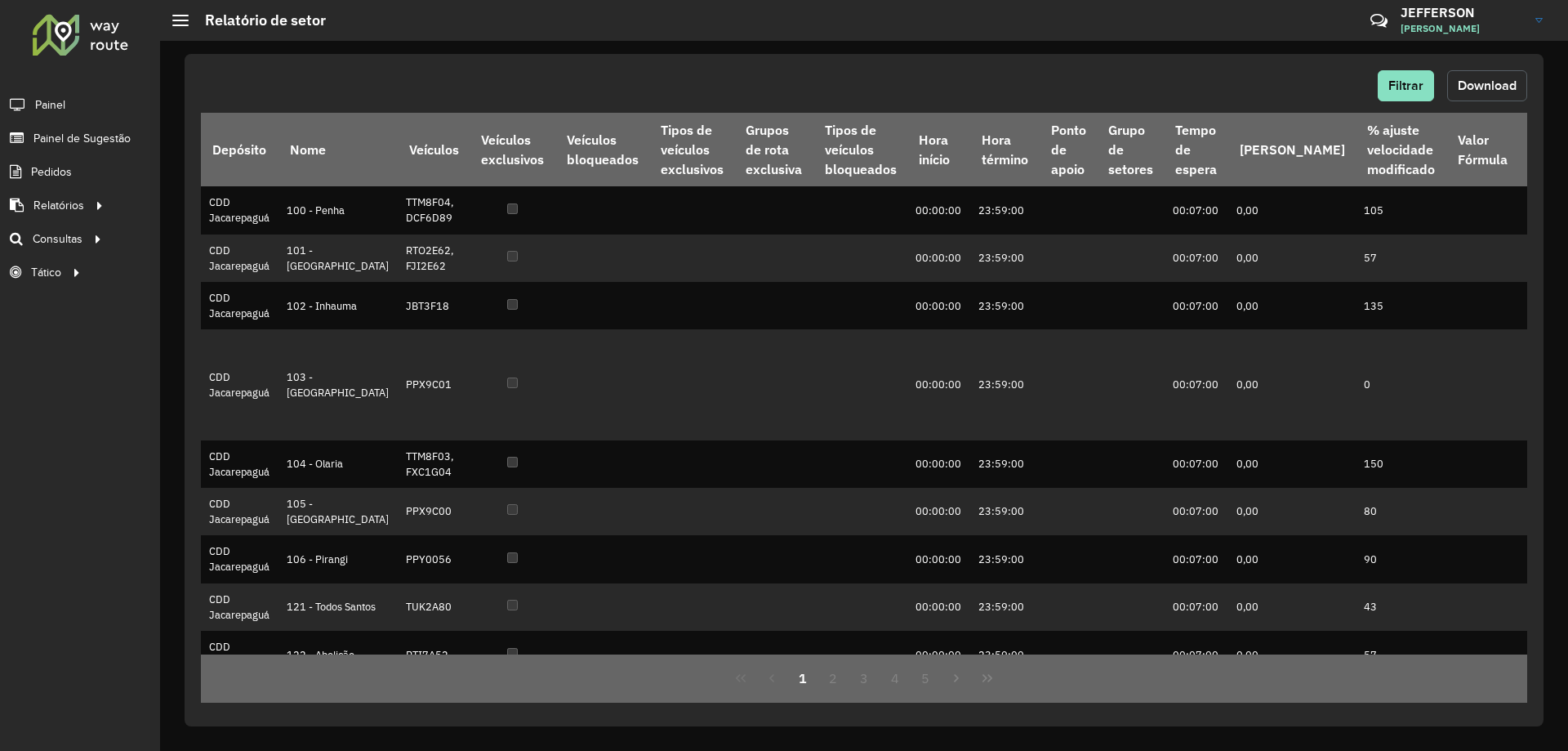
click at [1501, 78] on button "Download" at bounding box center [1488, 85] width 80 height 31
